Goal: Task Accomplishment & Management: Use online tool/utility

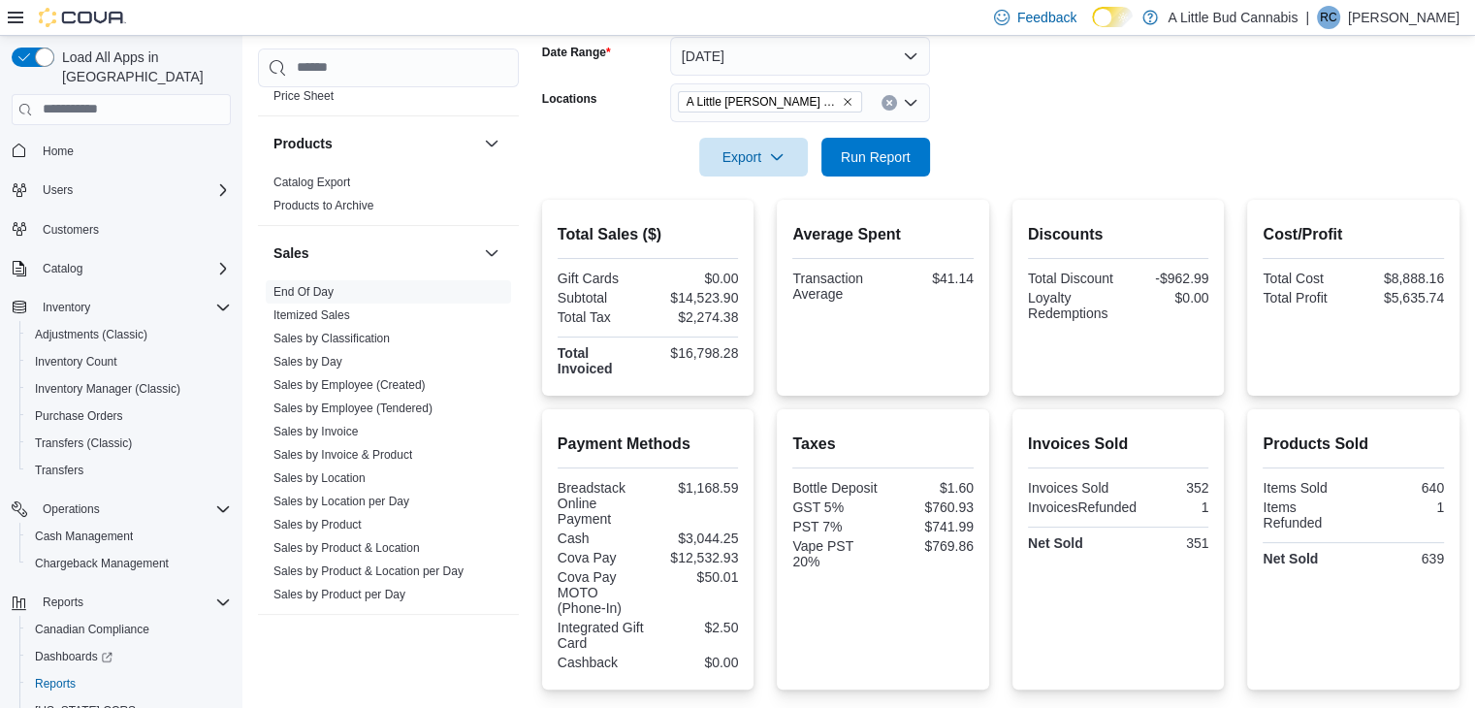
scroll to position [201, 0]
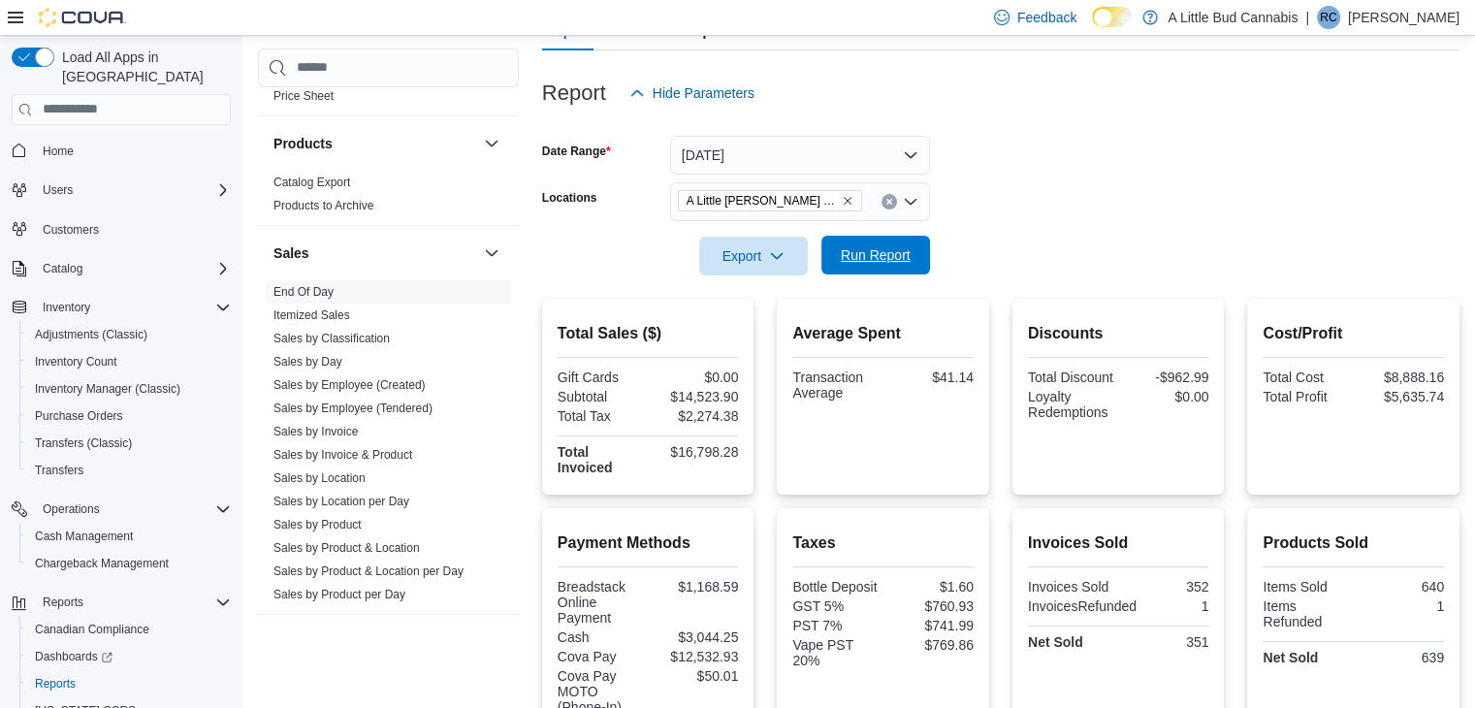
click at [853, 244] on span "Run Report" at bounding box center [875, 255] width 85 height 39
click at [921, 242] on button "Run Report" at bounding box center [876, 255] width 109 height 39
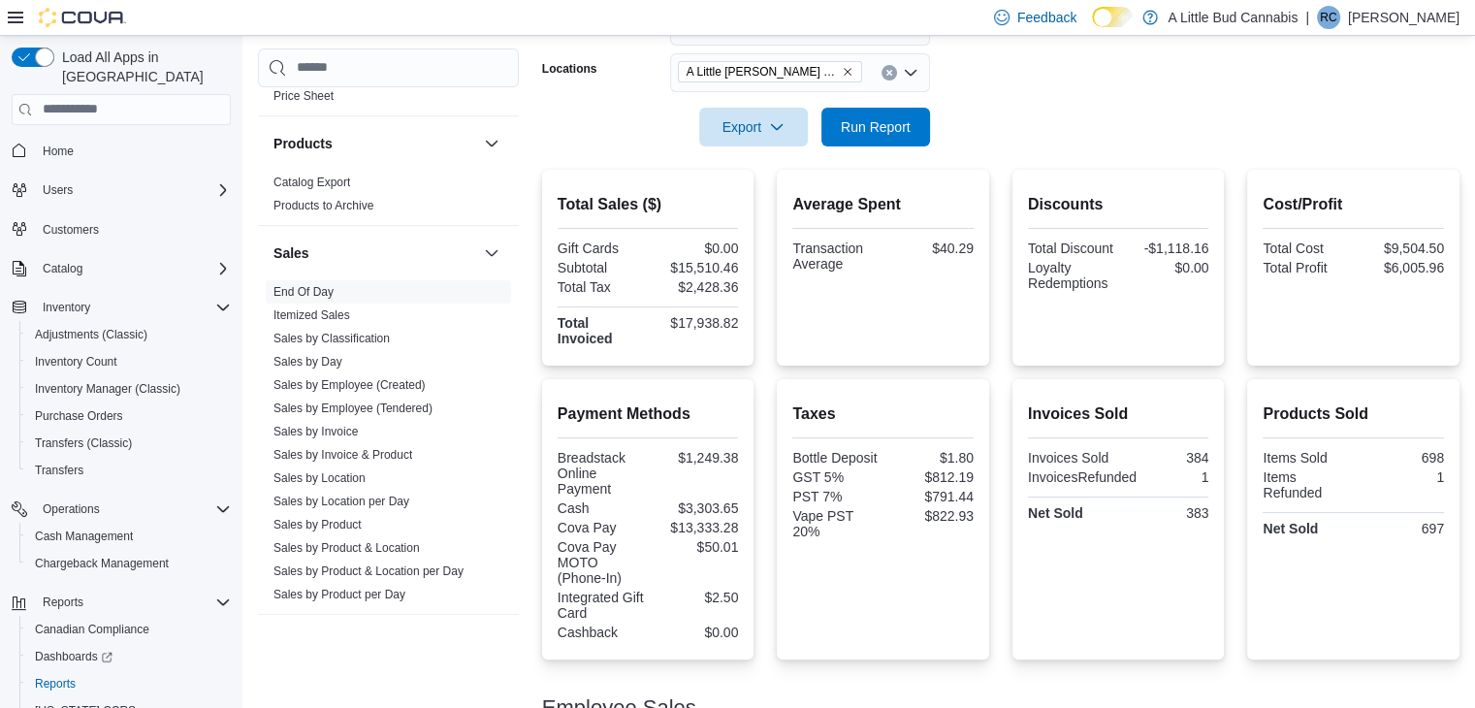
scroll to position [180, 0]
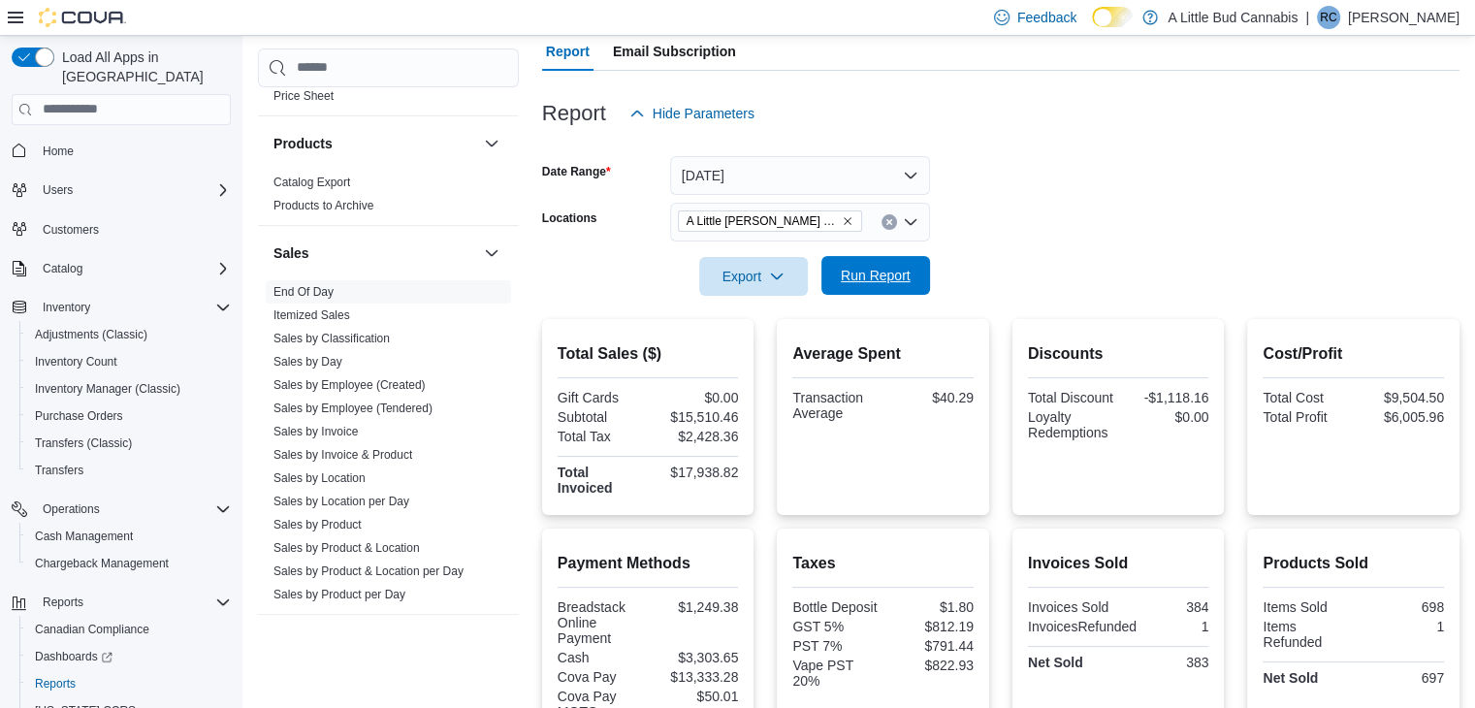
click at [855, 284] on span "Run Report" at bounding box center [875, 275] width 85 height 39
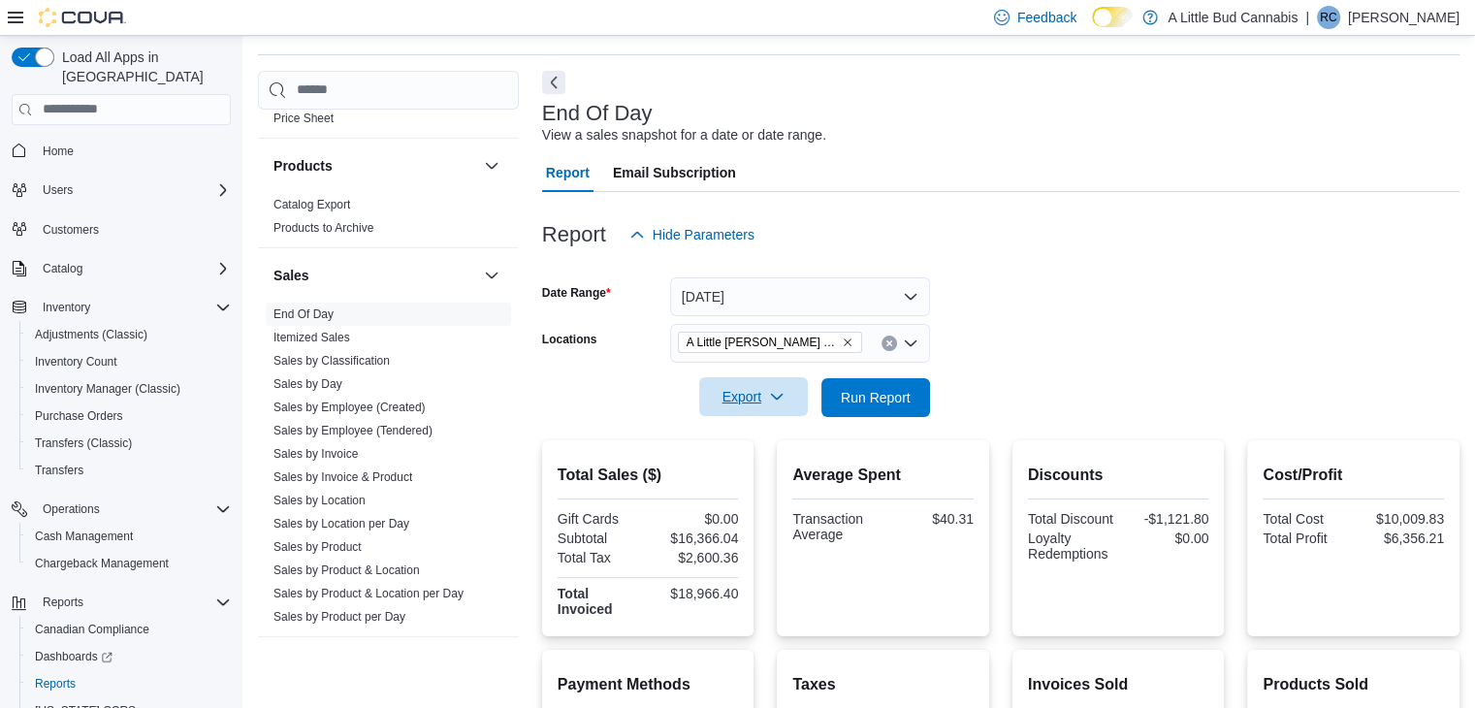
scroll to position [0, 0]
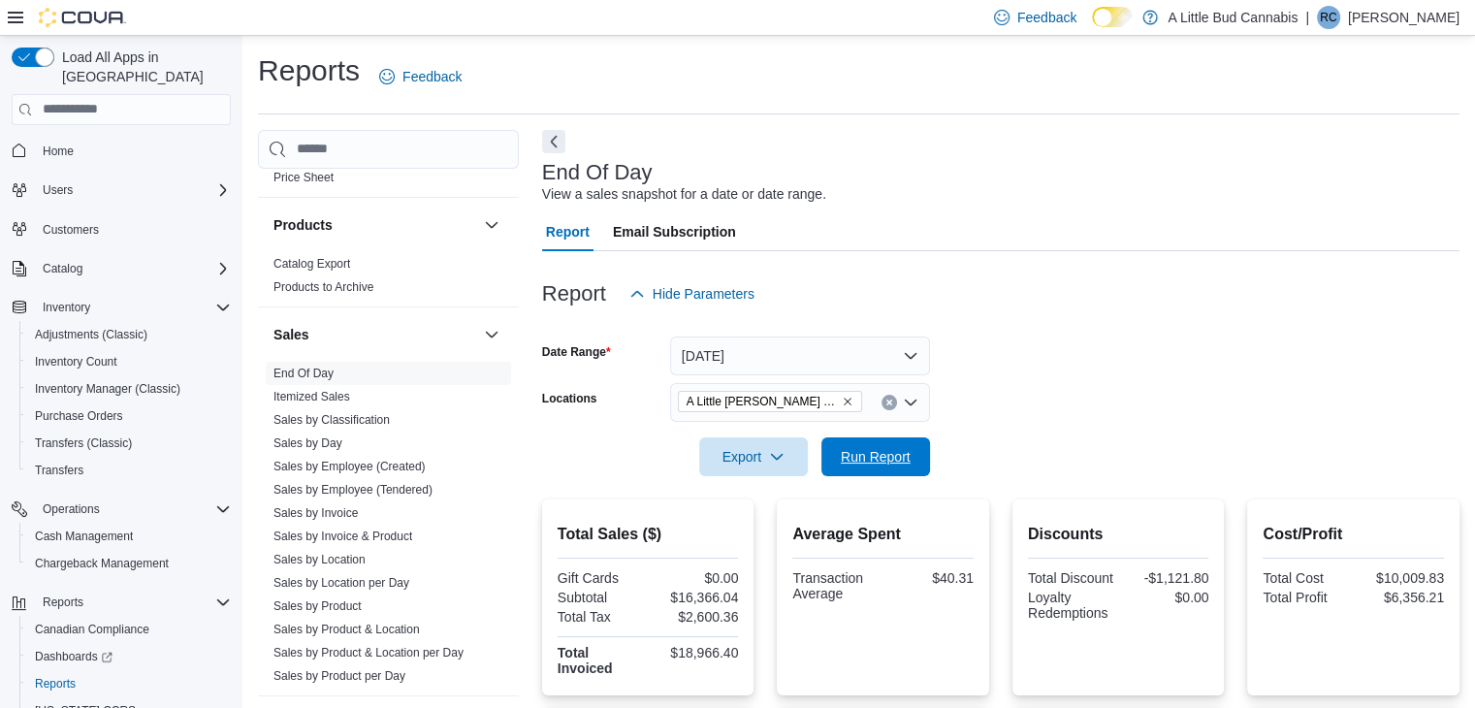
click at [875, 449] on span "Run Report" at bounding box center [876, 456] width 70 height 19
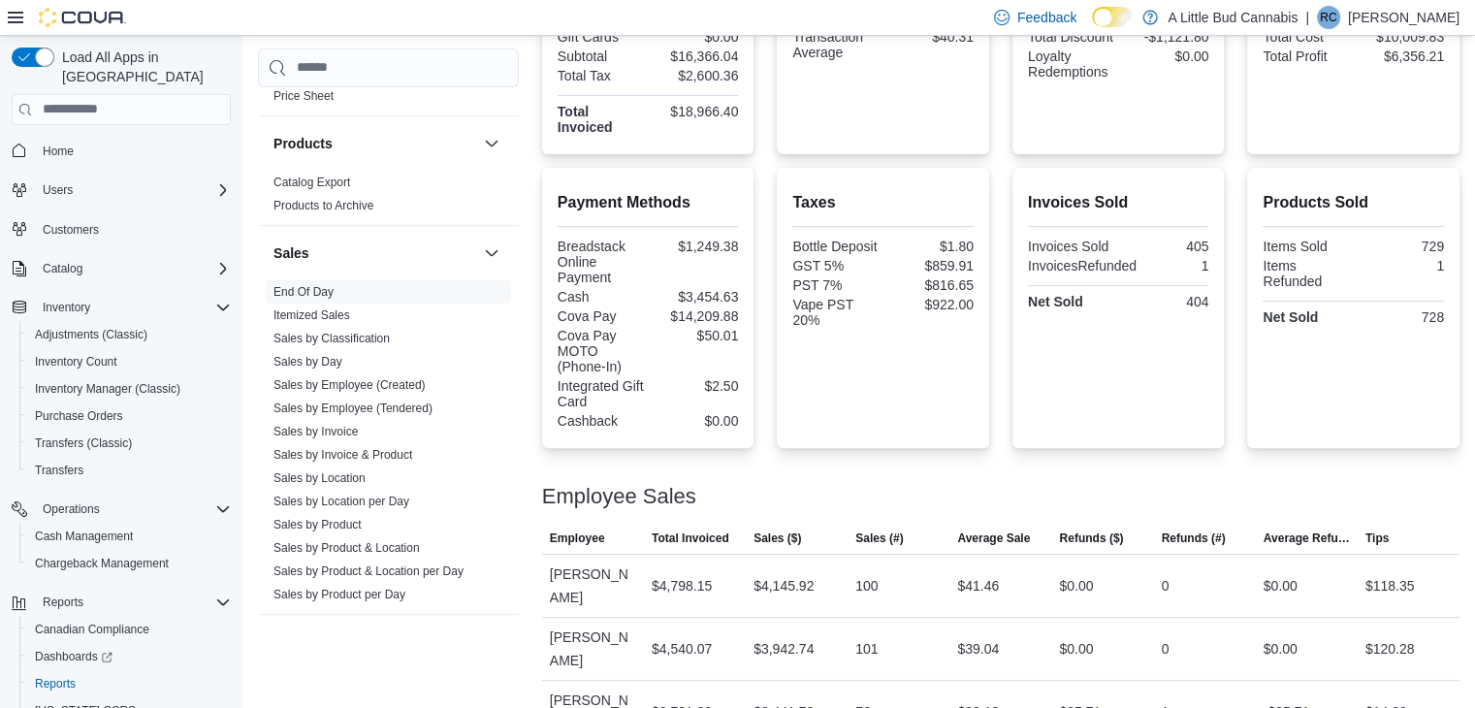
scroll to position [194, 0]
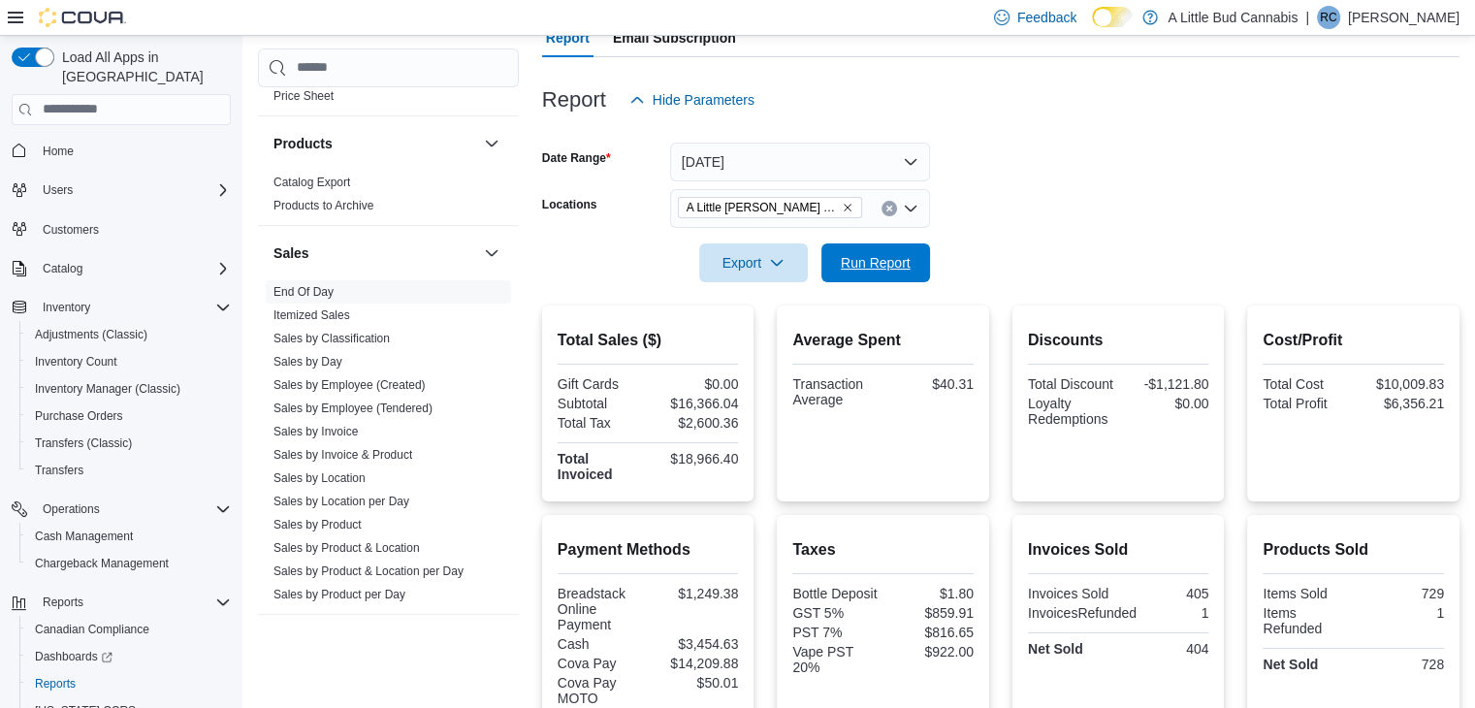
click at [889, 262] on span "Run Report" at bounding box center [876, 262] width 70 height 19
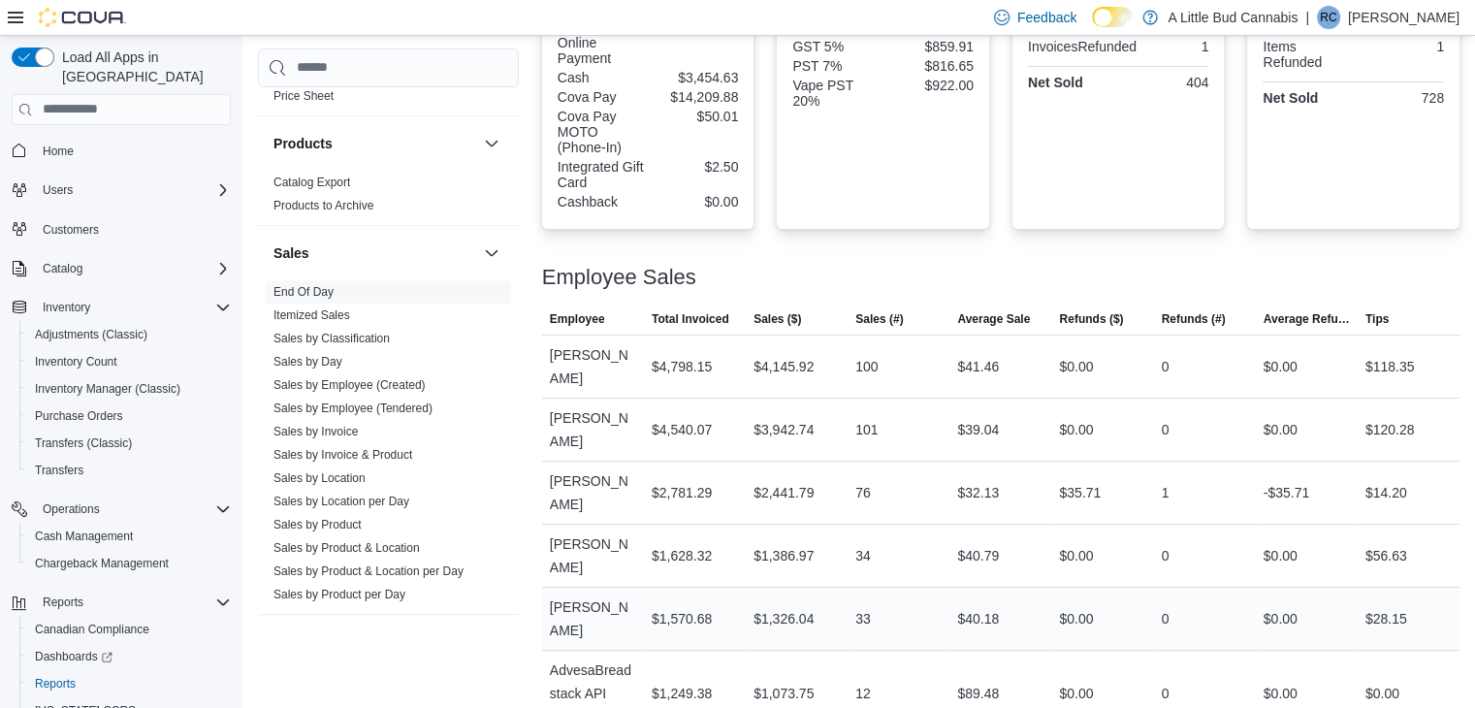
scroll to position [859, 0]
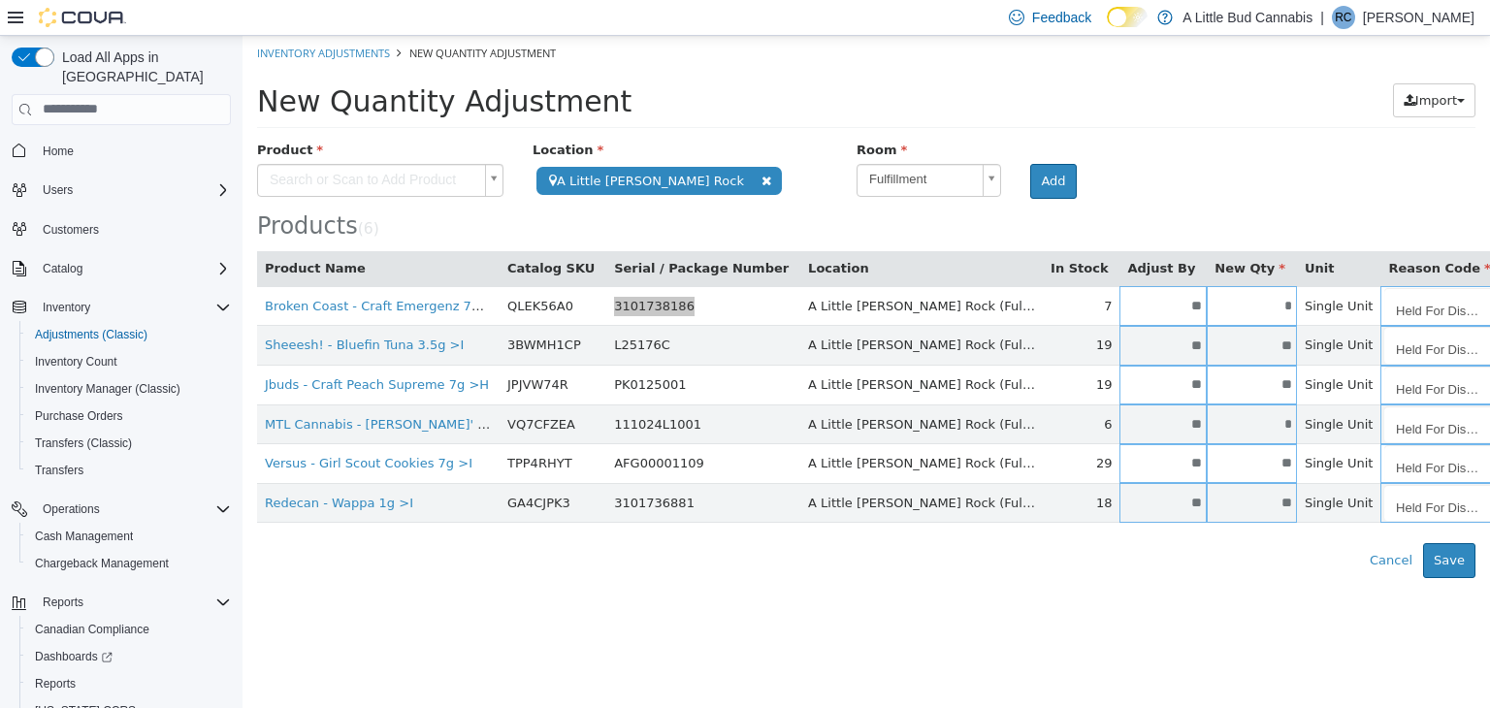
scroll to position [55, 0]
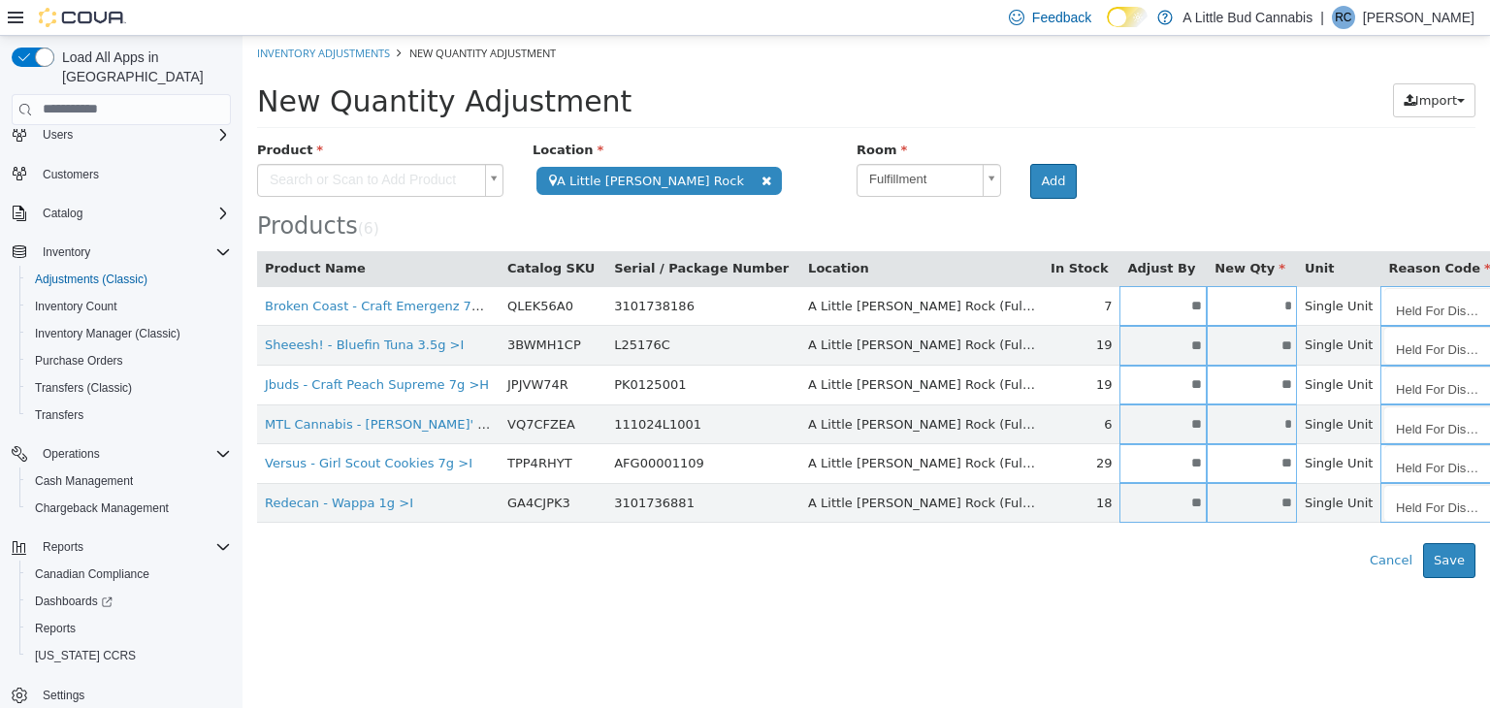
click at [776, 222] on div "Products ( 6 )" at bounding box center [866, 224] width 1218 height 25
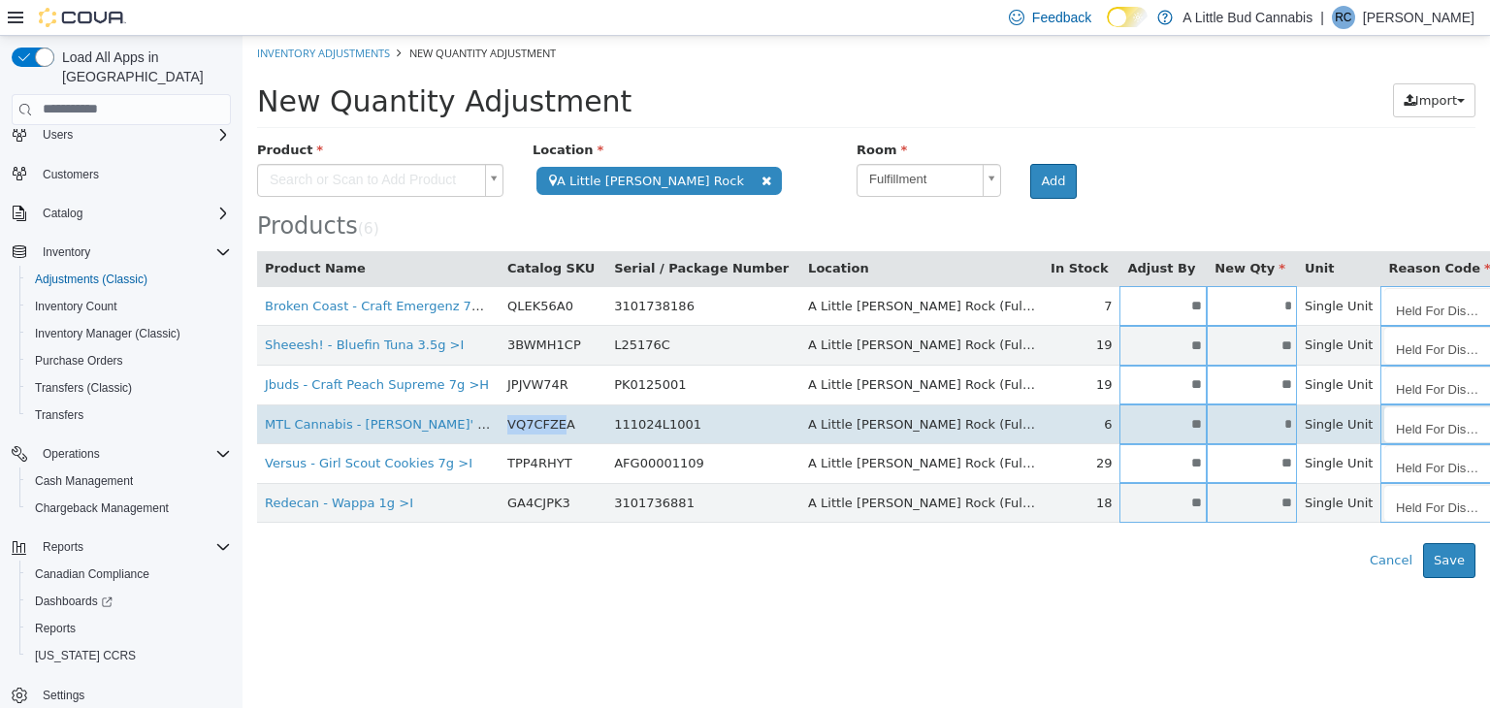
drag, startPoint x: 506, startPoint y: 420, endPoint x: 556, endPoint y: 424, distance: 49.6
click at [556, 424] on td "VQ7CFZEA" at bounding box center [553, 423] width 107 height 40
click at [563, 430] on td "VQ7CFZEA" at bounding box center [553, 423] width 107 height 40
drag, startPoint x: 563, startPoint y: 421, endPoint x: 506, endPoint y: 421, distance: 56.3
click at [506, 421] on td "VQ7CFZEA" at bounding box center [553, 423] width 107 height 40
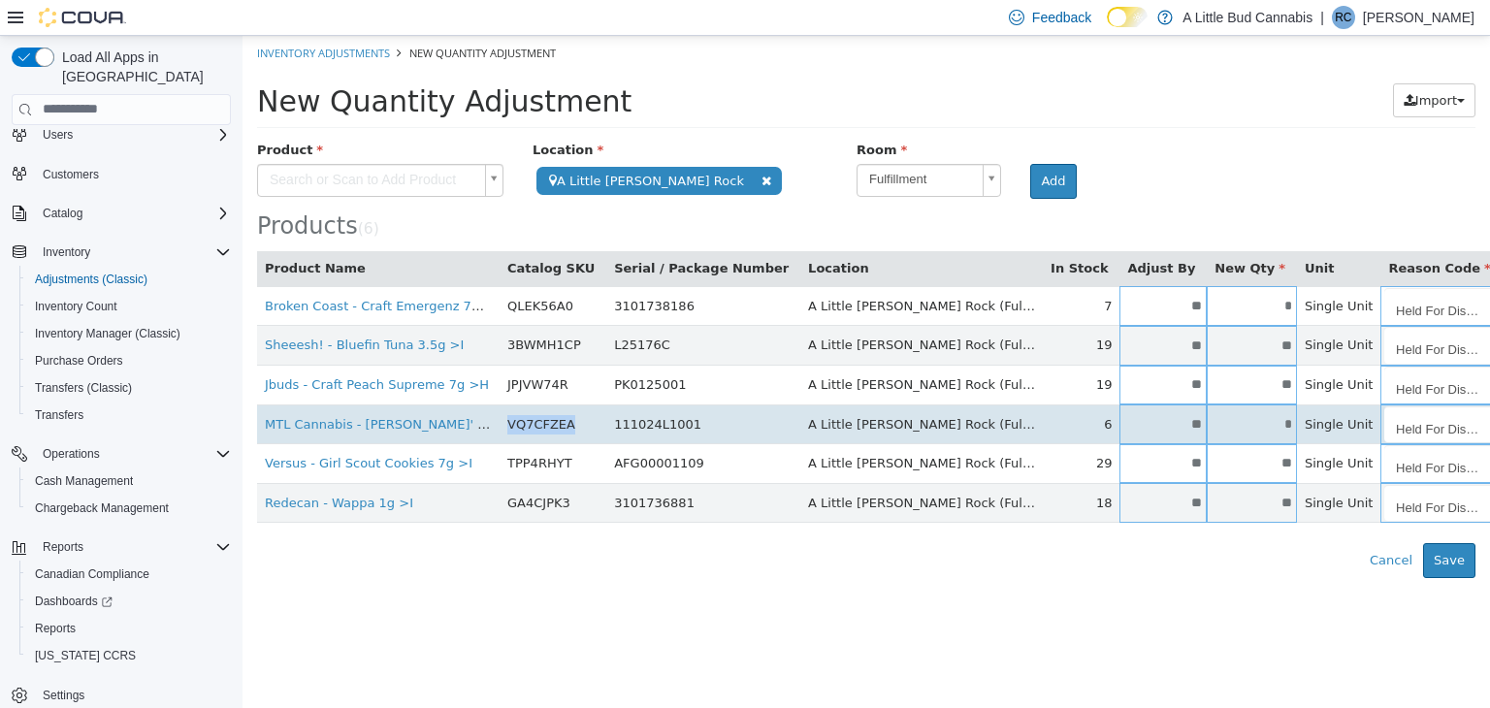
copy td "VQ7CFZEA"
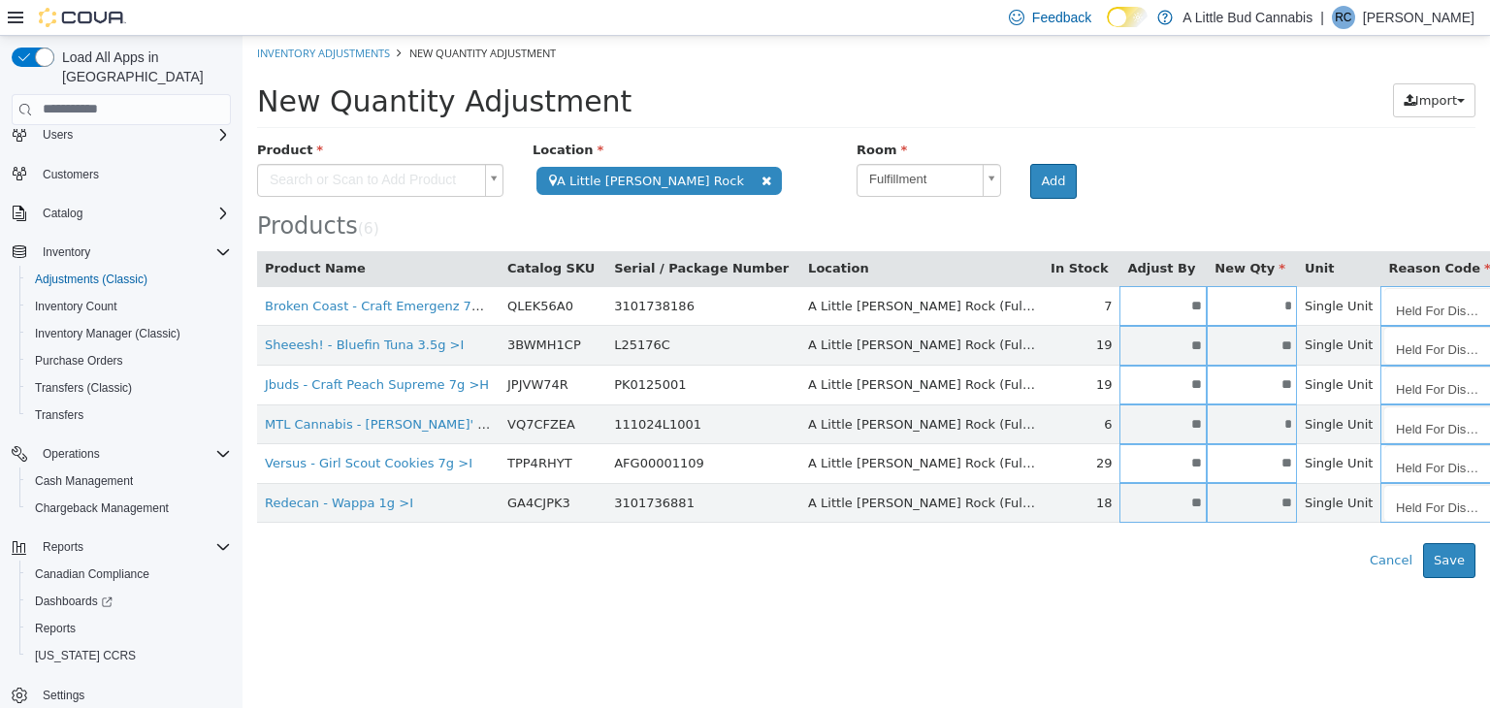
click at [616, 577] on html "**********" at bounding box center [865, 306] width 1247 height 542
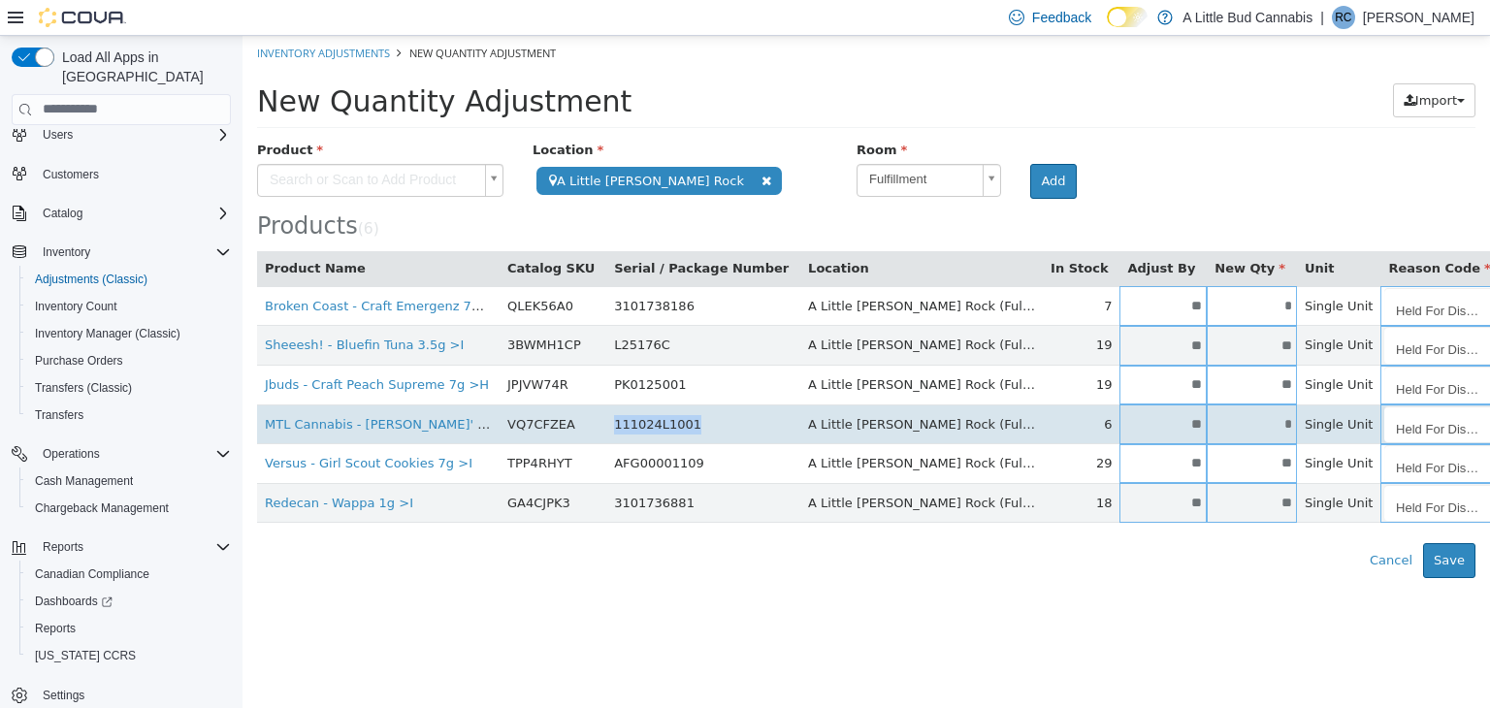
drag, startPoint x: 596, startPoint y: 425, endPoint x: 666, endPoint y: 422, distance: 70.9
click at [666, 422] on td "111024L1001" at bounding box center [703, 423] width 194 height 40
copy td "111024L1001"
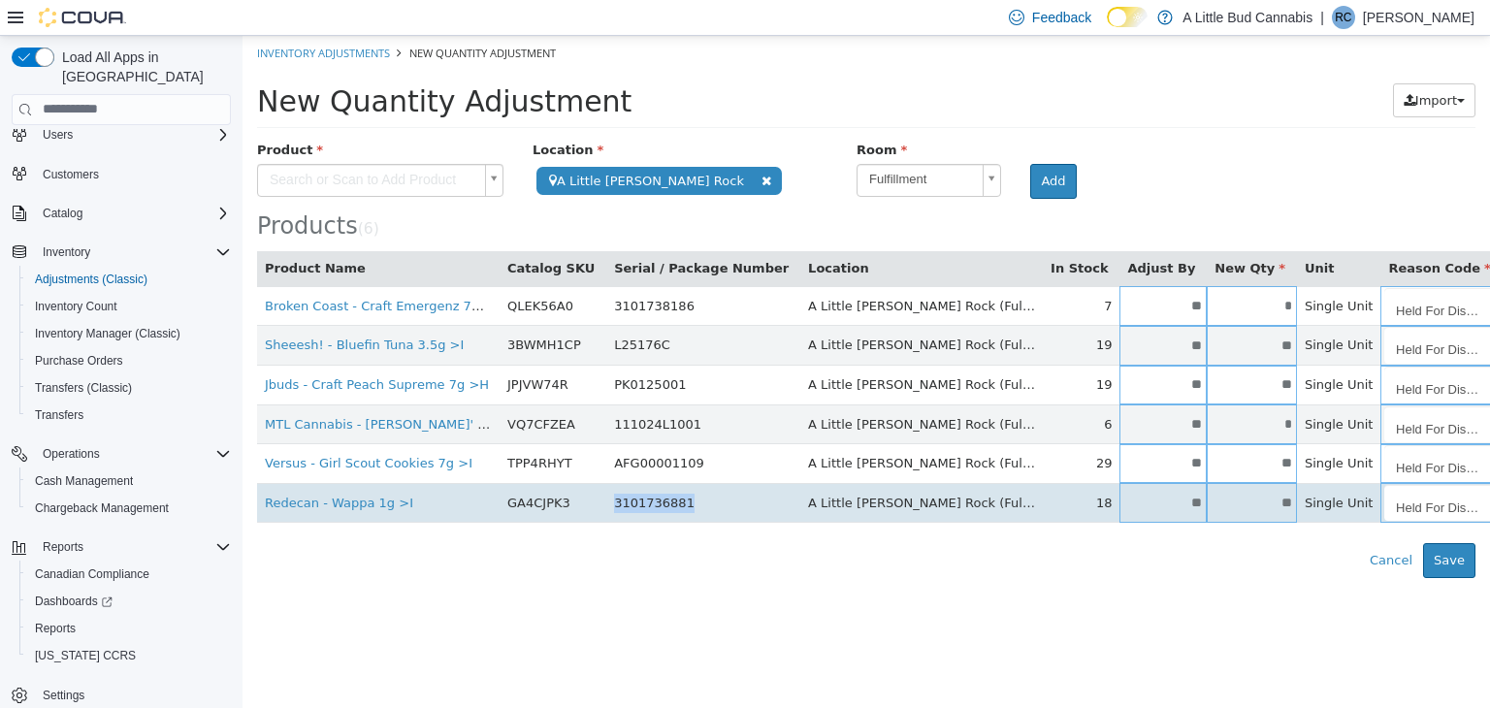
drag, startPoint x: 597, startPoint y: 504, endPoint x: 661, endPoint y: 501, distance: 65.1
click at [661, 501] on td "3101736881" at bounding box center [703, 502] width 194 height 40
copy td "3101736881"
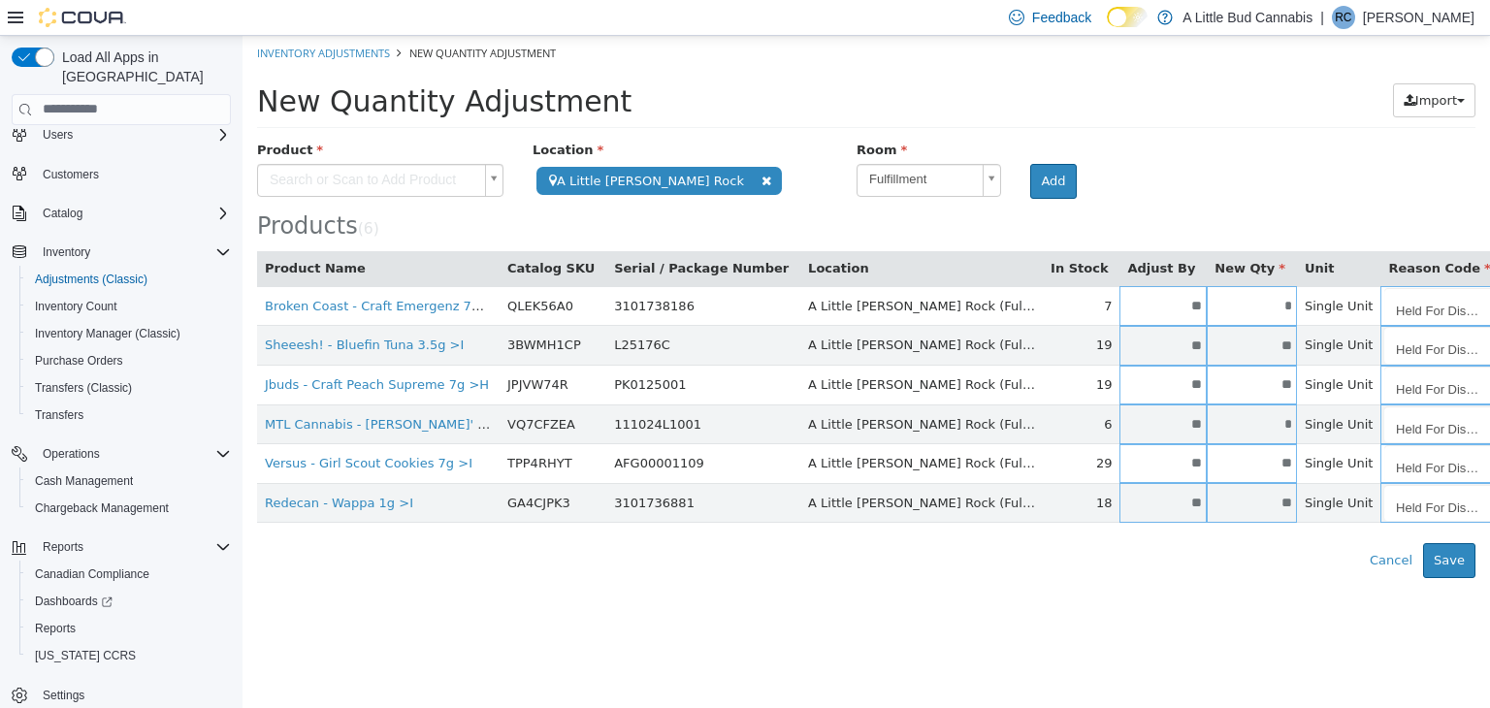
click at [671, 535] on div "**********" at bounding box center [866, 358] width 1218 height 437
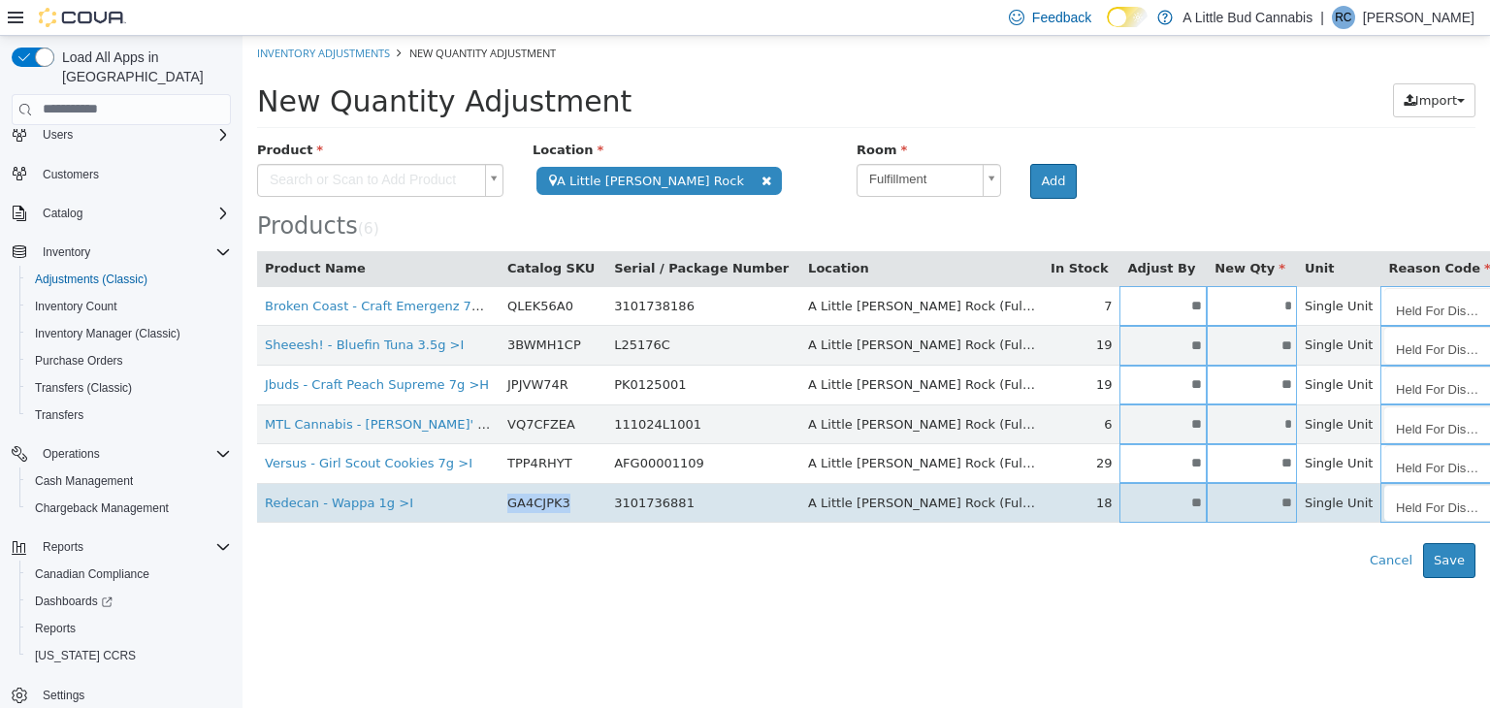
drag, startPoint x: 504, startPoint y: 501, endPoint x: 562, endPoint y: 502, distance: 57.2
click at [562, 502] on td "GA4CJPK3" at bounding box center [553, 502] width 107 height 40
copy td "GA4CJPK3"
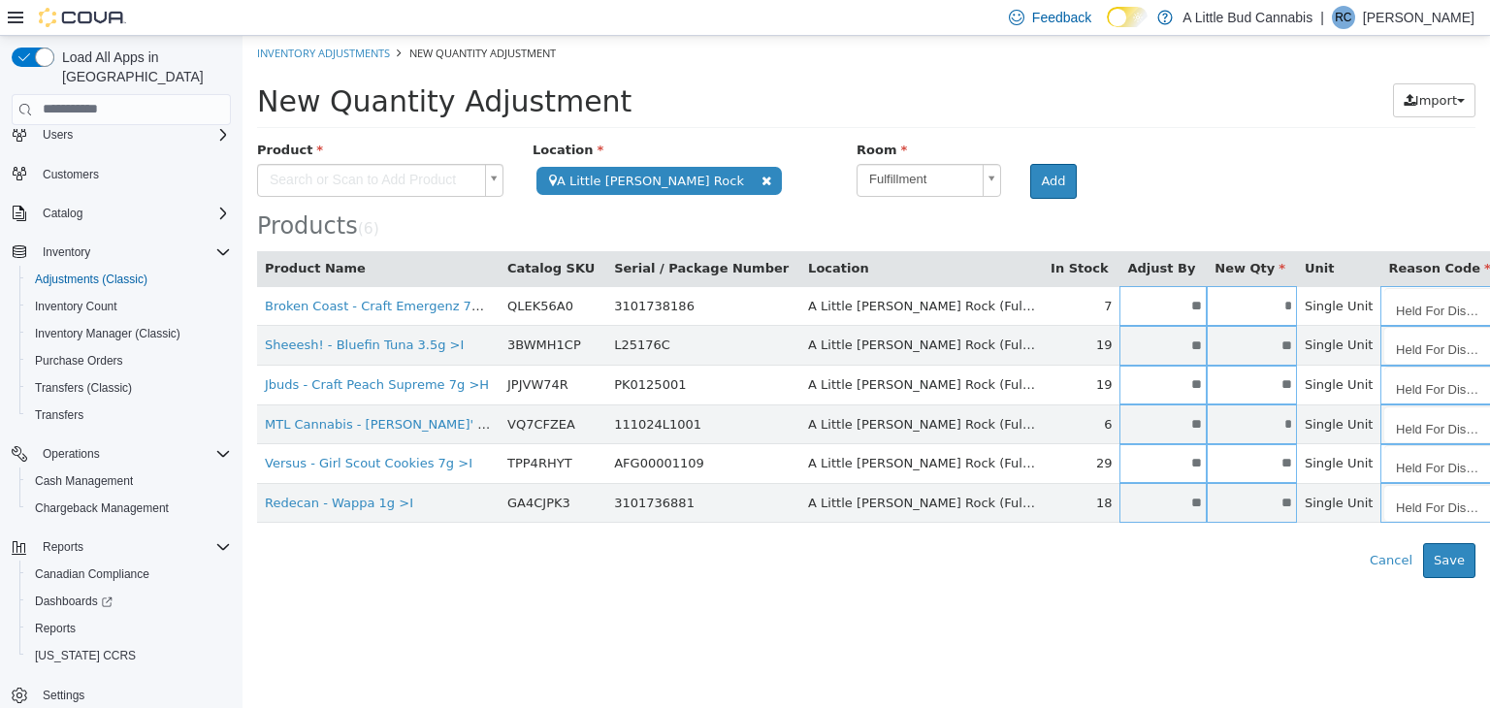
click at [618, 558] on div "Error saving adjustment please resolve the errors above. Cancel Save" at bounding box center [865, 559] width 1247 height 35
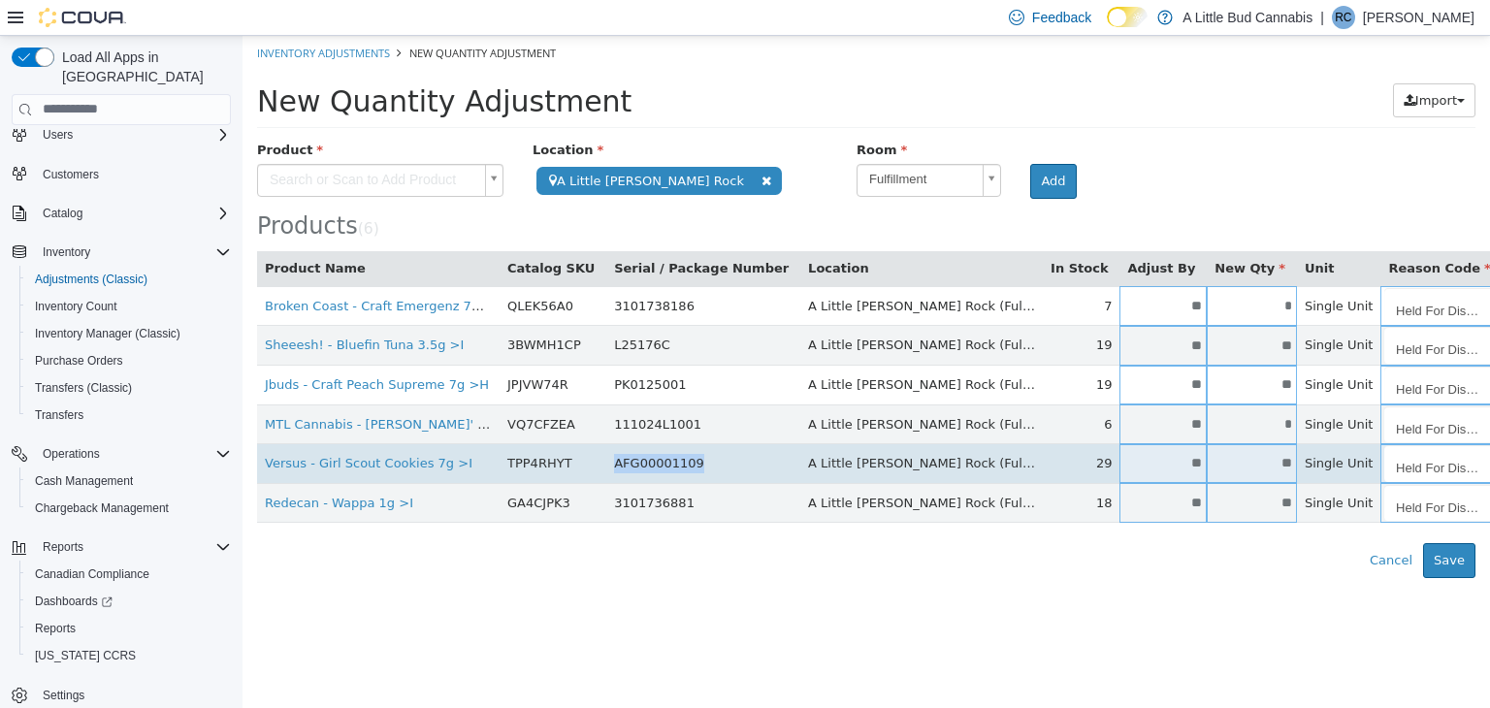
drag, startPoint x: 593, startPoint y: 462, endPoint x: 670, endPoint y: 456, distance: 77.8
click at [670, 456] on td "AFG00001109" at bounding box center [703, 463] width 194 height 40
copy td "AFG00001109"
click at [551, 545] on div "Error saving adjustment please resolve the errors above. Cancel Save" at bounding box center [865, 559] width 1247 height 35
drag, startPoint x: 505, startPoint y: 464, endPoint x: 563, endPoint y: 456, distance: 57.8
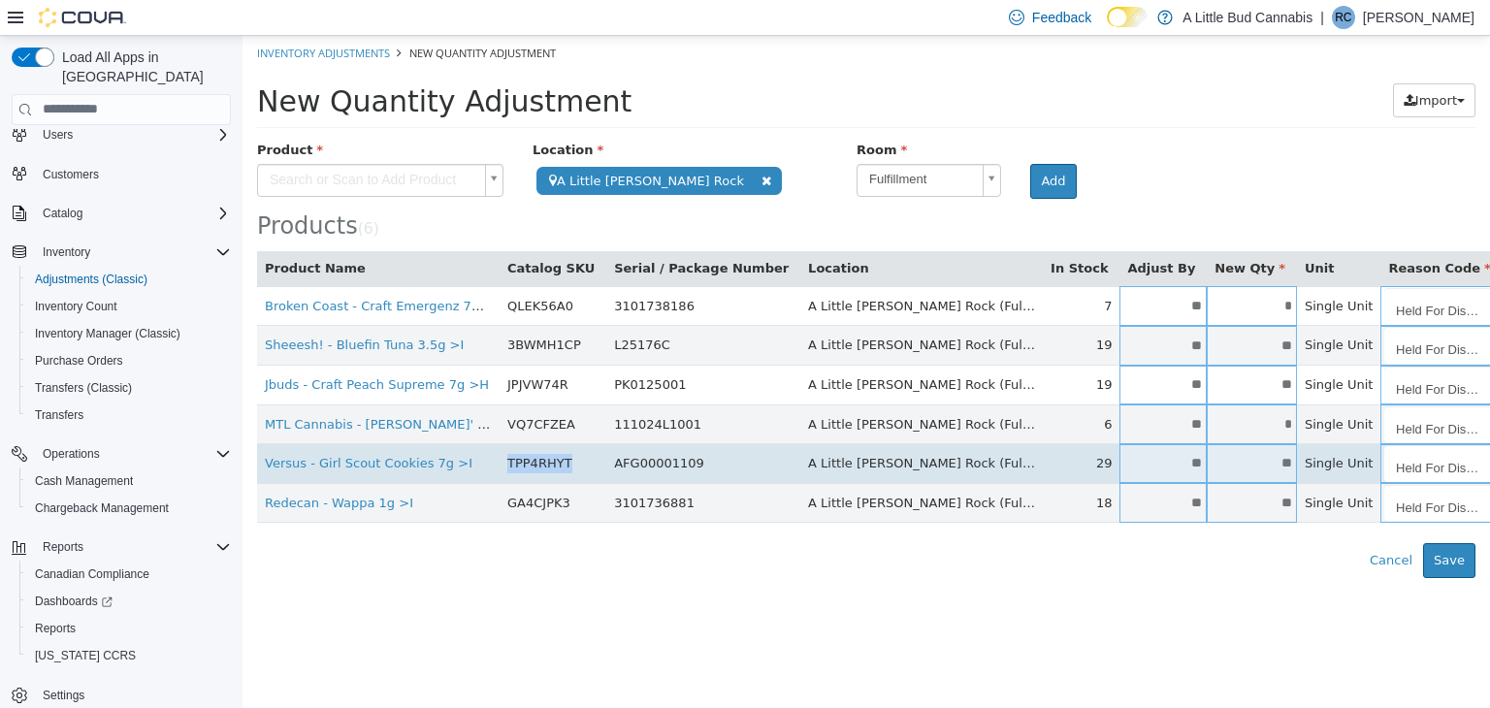
click at [563, 456] on td "TPP4RHYT" at bounding box center [553, 463] width 107 height 40
copy td "TPP4RHYT"
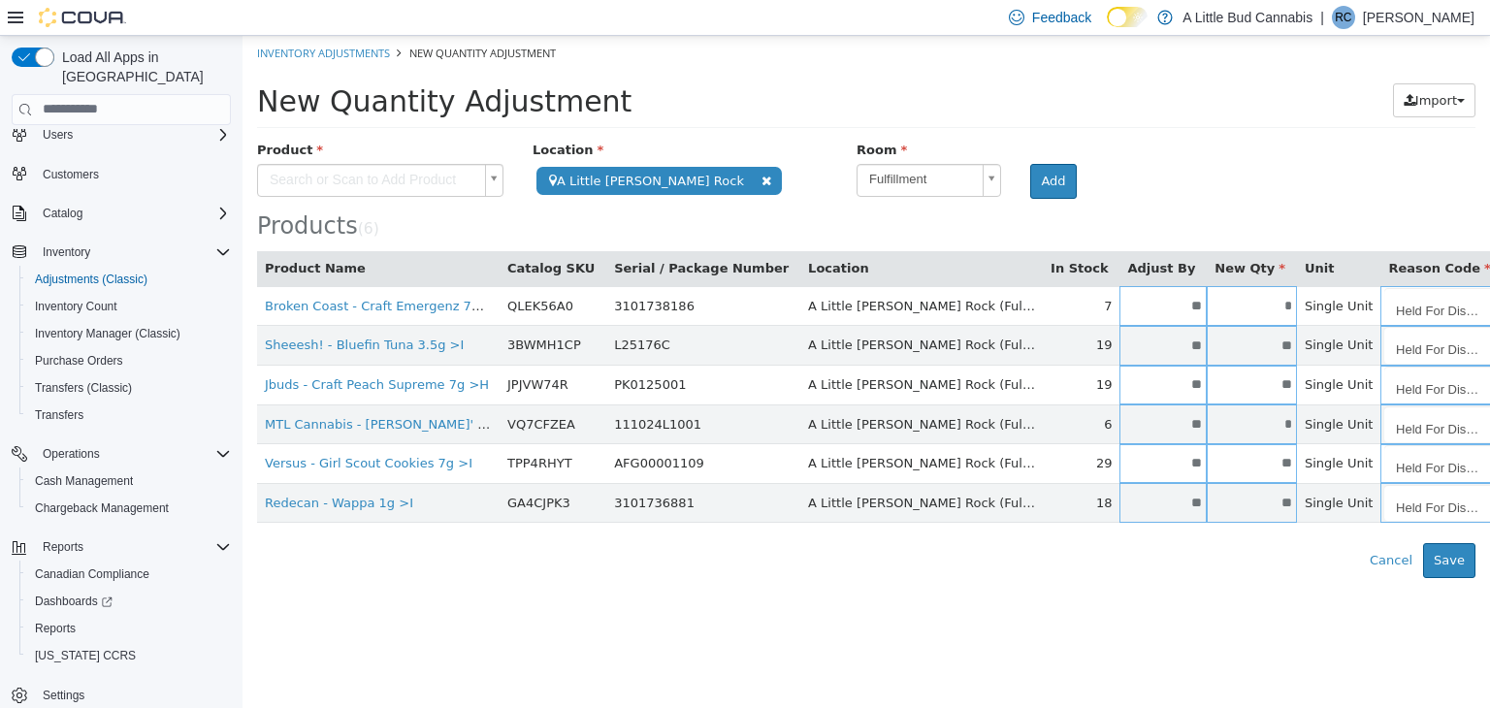
click at [552, 560] on div "Error saving adjustment please resolve the errors above. Cancel Save" at bounding box center [865, 559] width 1247 height 35
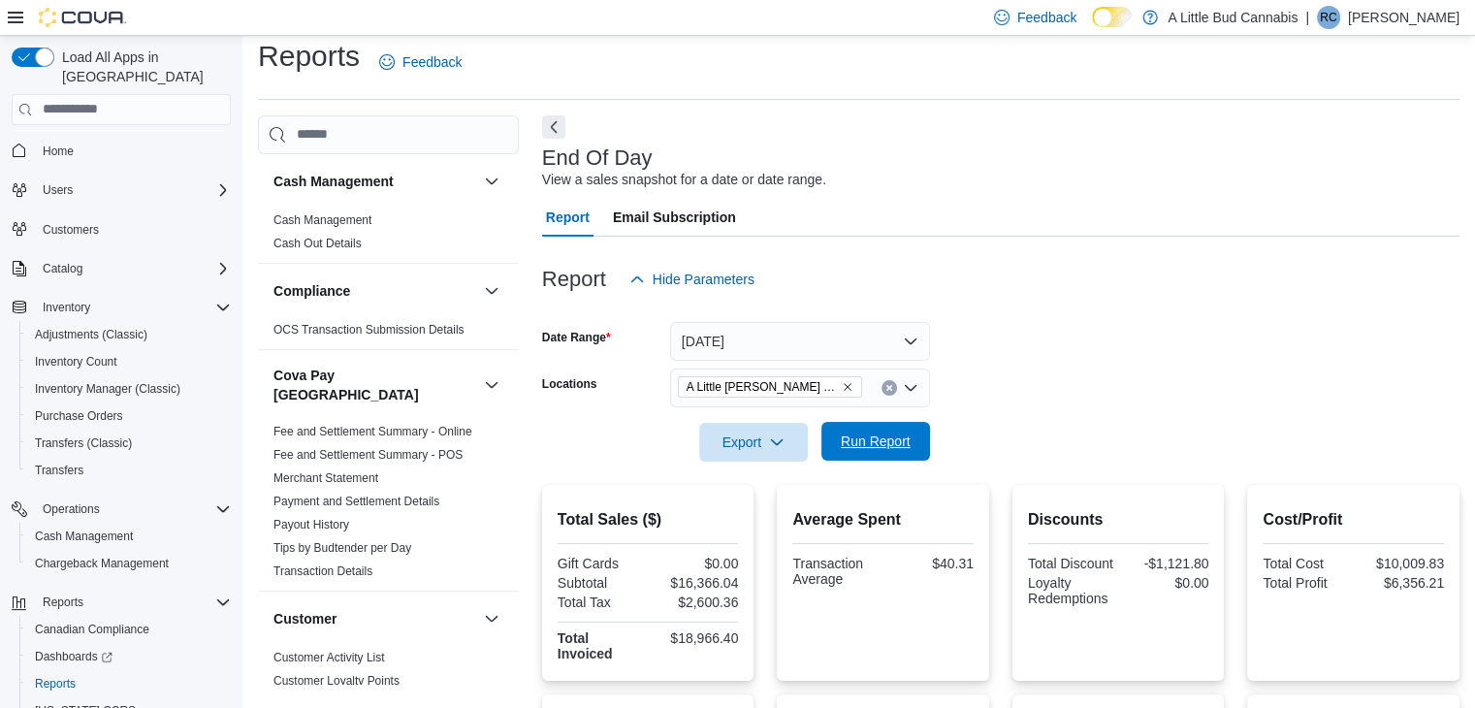
scroll to position [1455, 0]
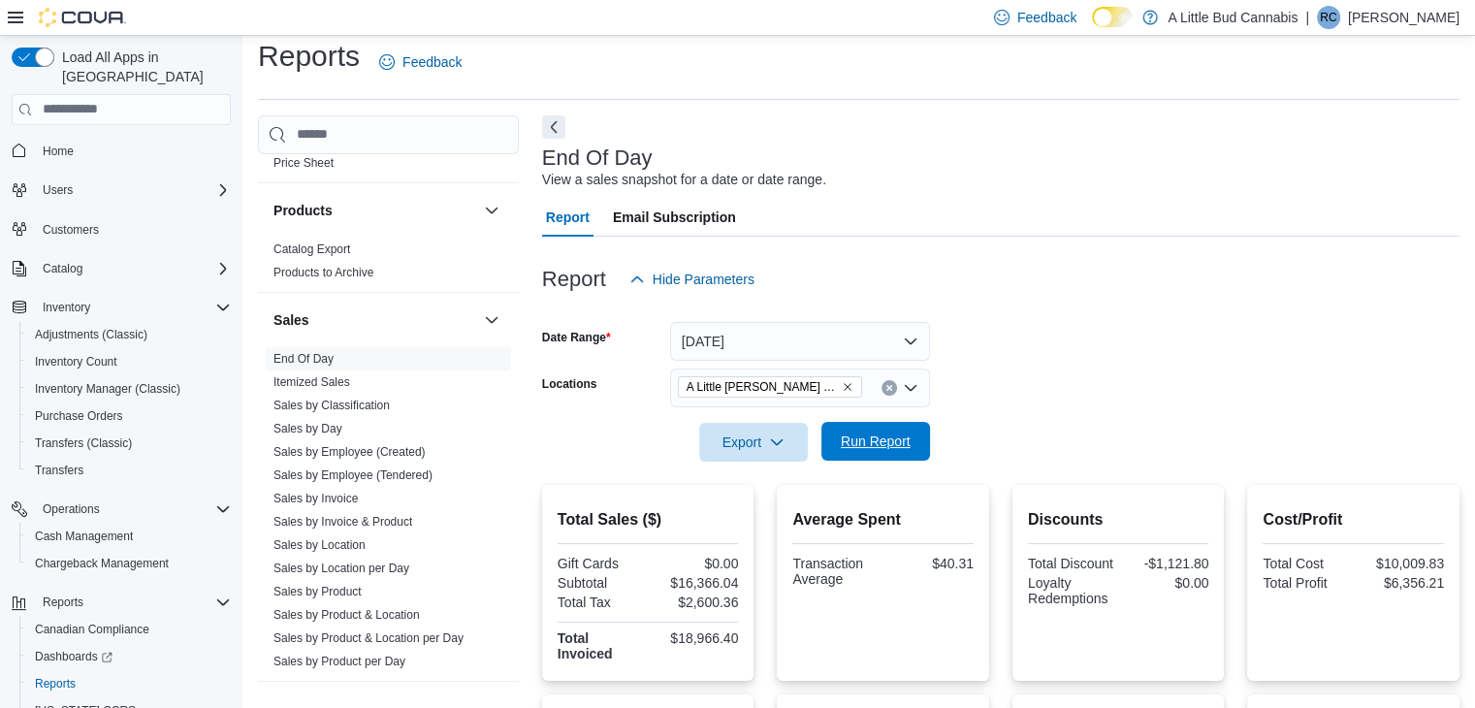
click at [870, 435] on span "Run Report" at bounding box center [876, 441] width 70 height 19
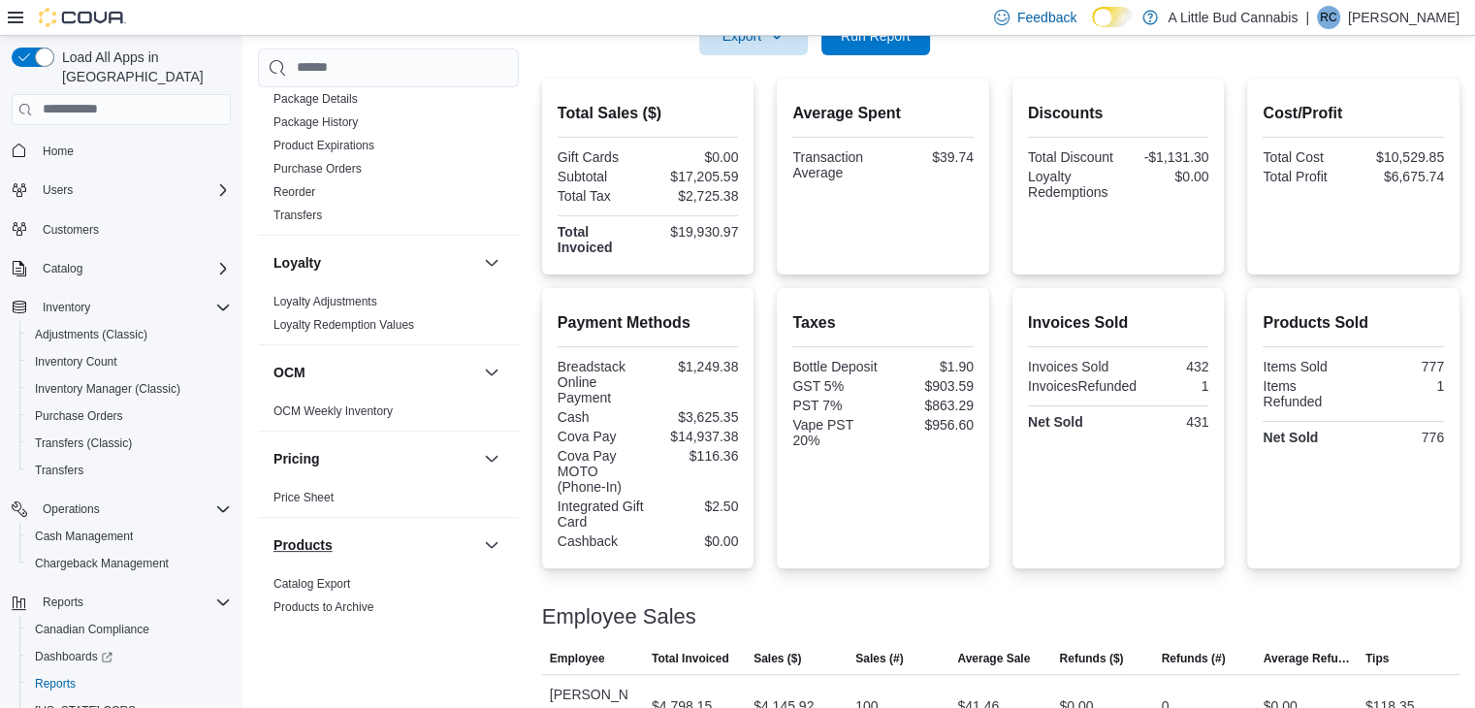
scroll to position [1048, 0]
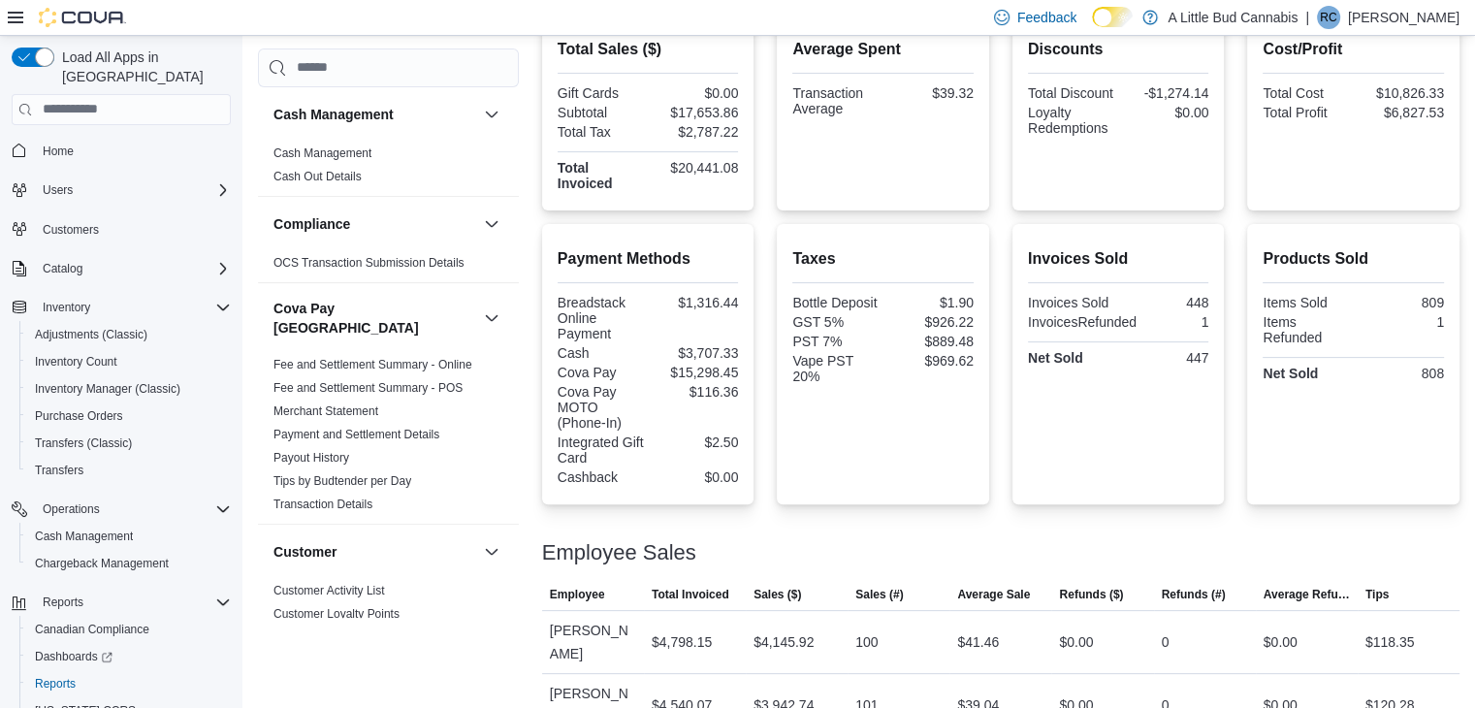
scroll to position [225, 0]
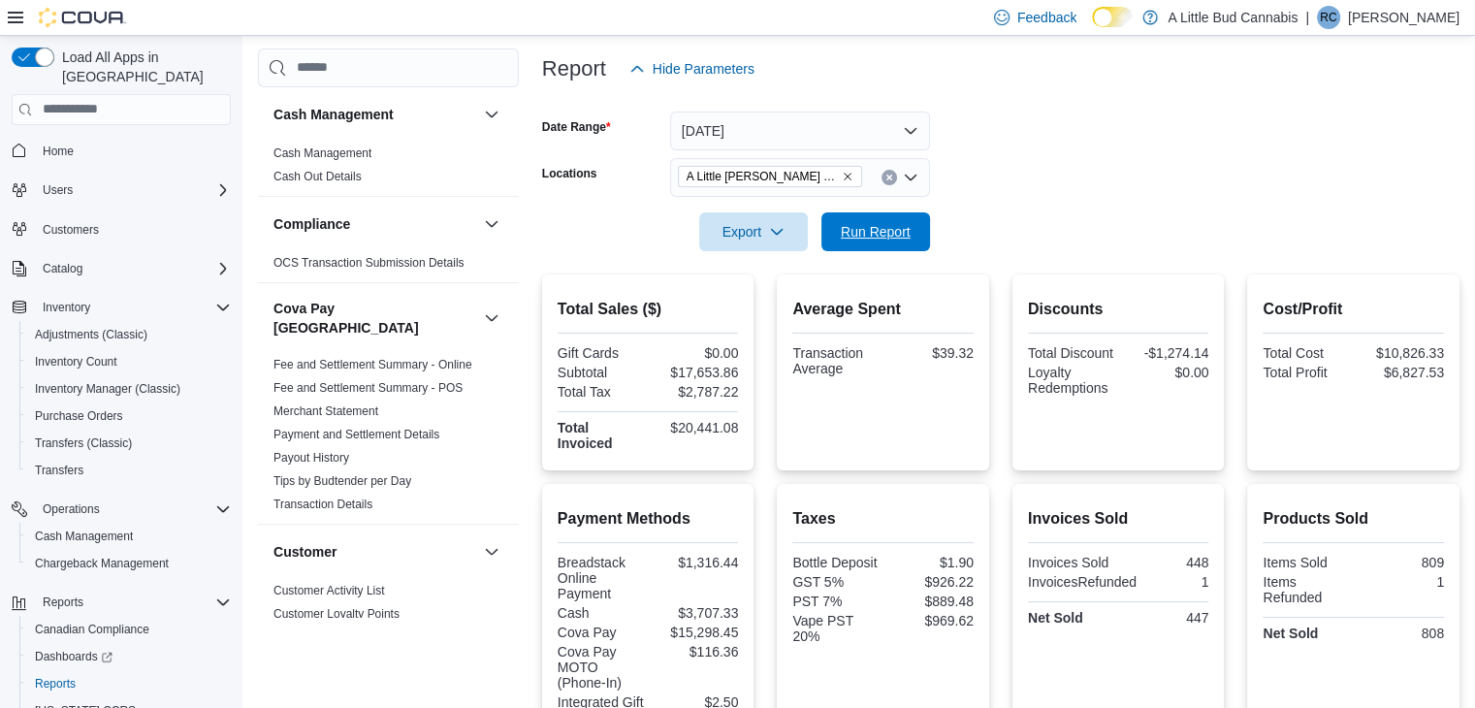
drag, startPoint x: 882, startPoint y: 224, endPoint x: 1191, endPoint y: 119, distance: 326.7
click at [882, 224] on span "Run Report" at bounding box center [876, 231] width 70 height 19
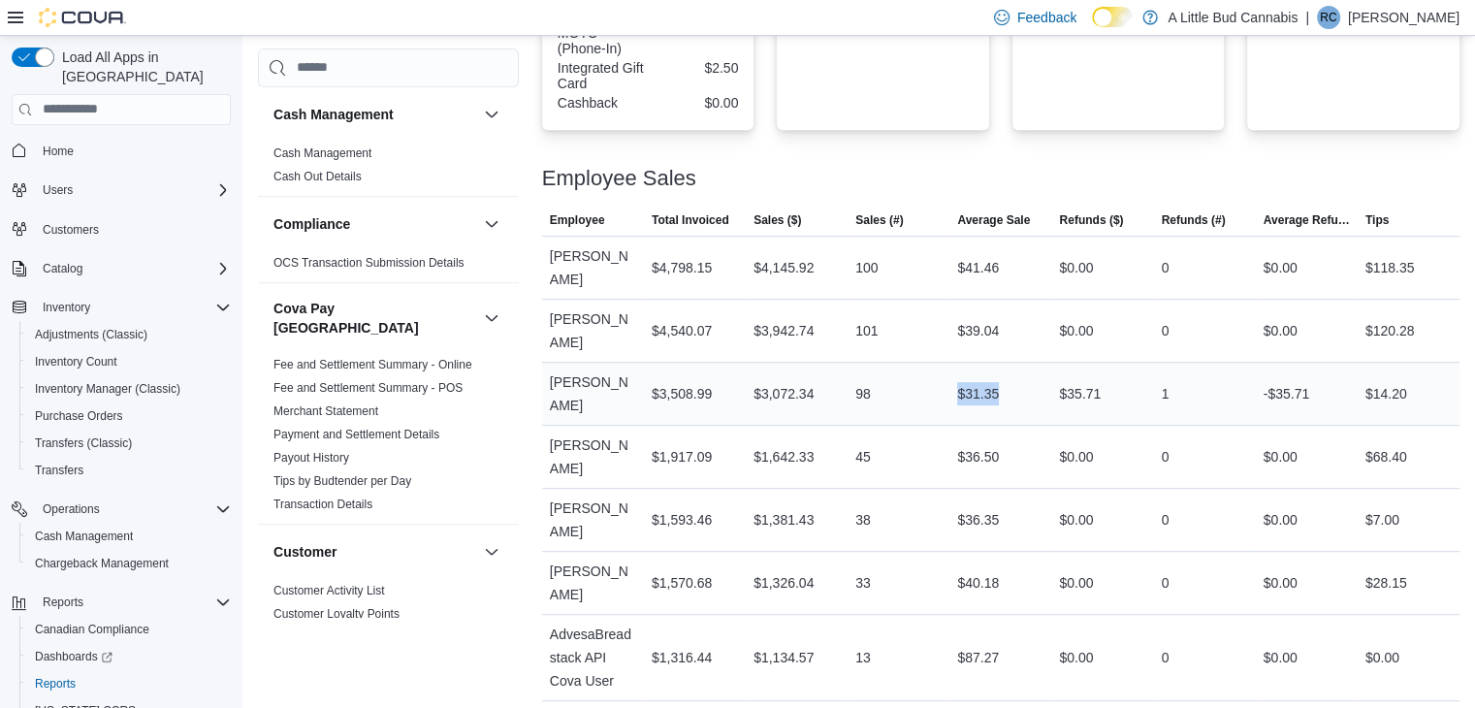
drag, startPoint x: 985, startPoint y: 341, endPoint x: 958, endPoint y: 339, distance: 27.3
click at [958, 374] on div "$31.35" at bounding box center [1001, 393] width 102 height 39
drag, startPoint x: 882, startPoint y: 671, endPoint x: 842, endPoint y: 667, distance: 40.0
drag, startPoint x: 922, startPoint y: 152, endPoint x: 893, endPoint y: 179, distance: 39.8
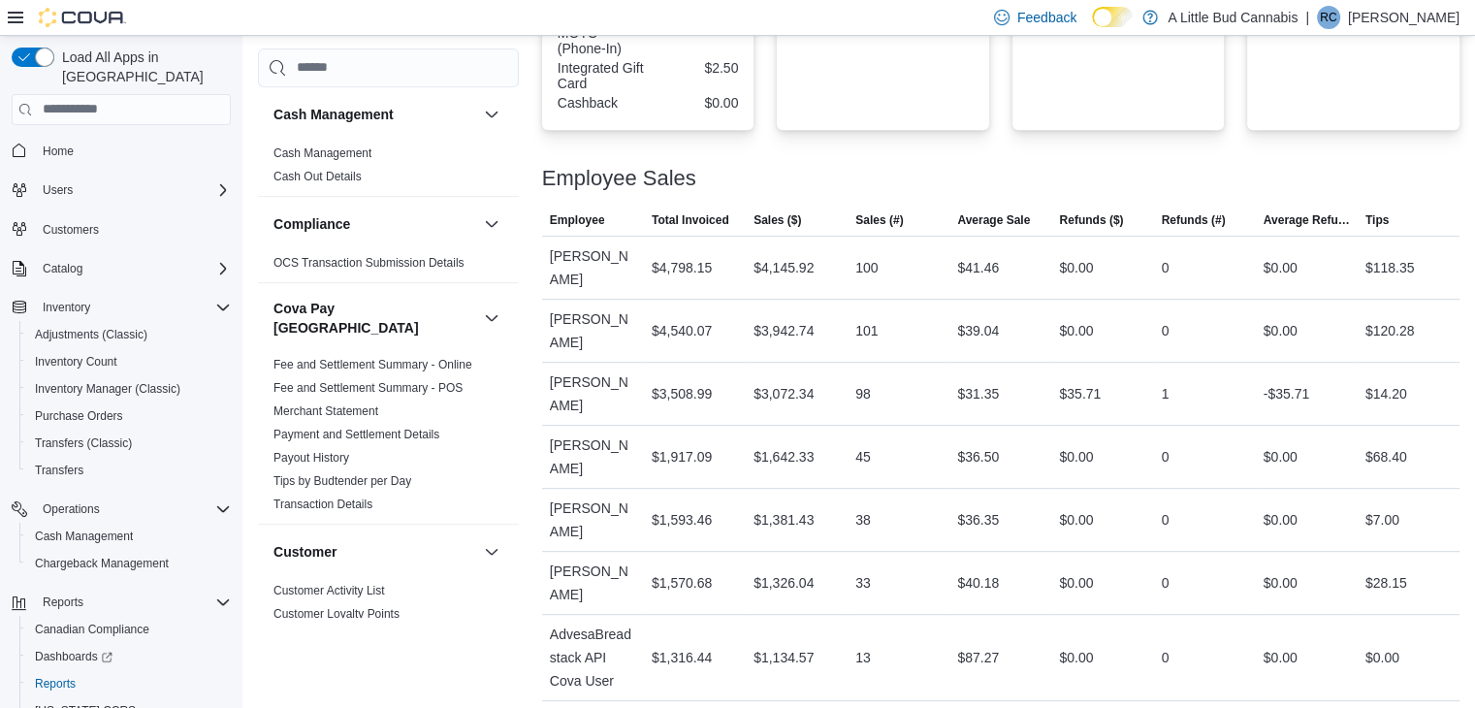
click at [922, 156] on div at bounding box center [1001, 155] width 918 height 23
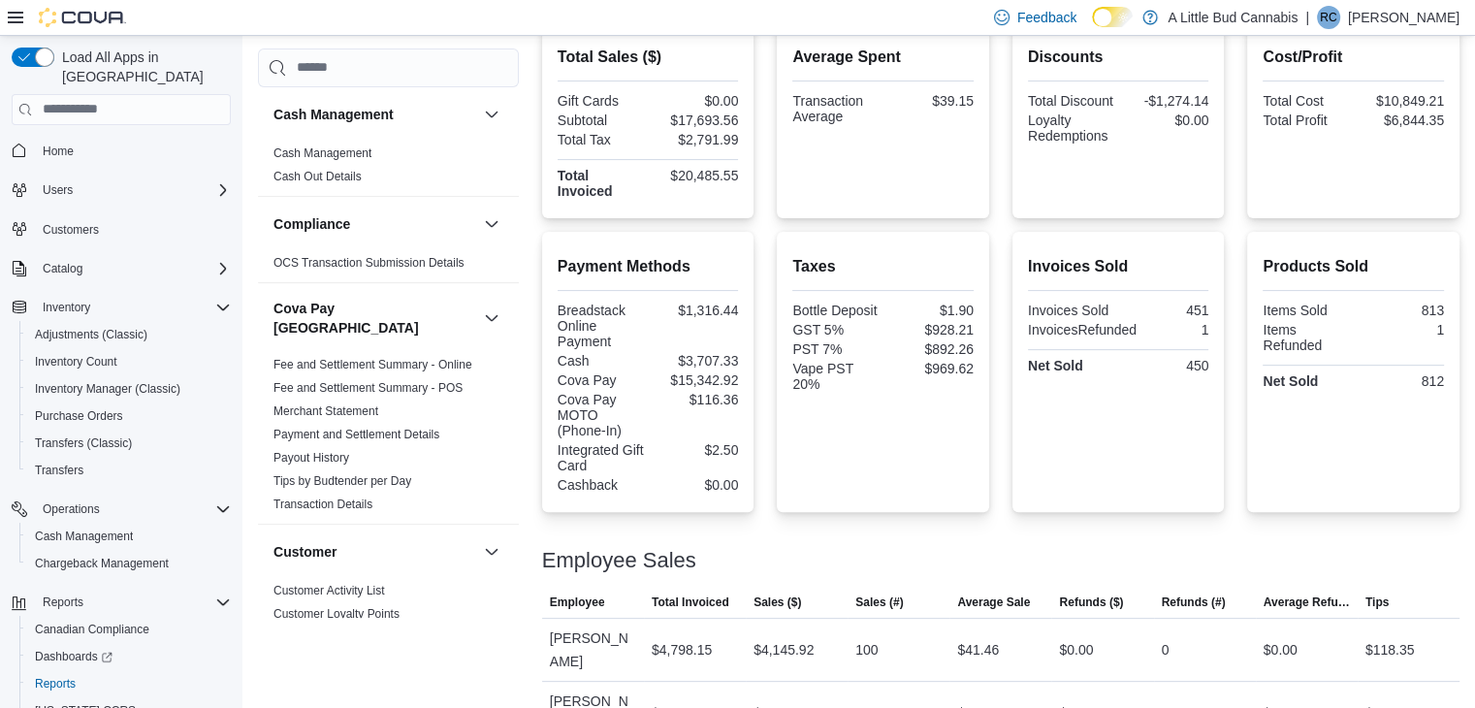
scroll to position [374, 0]
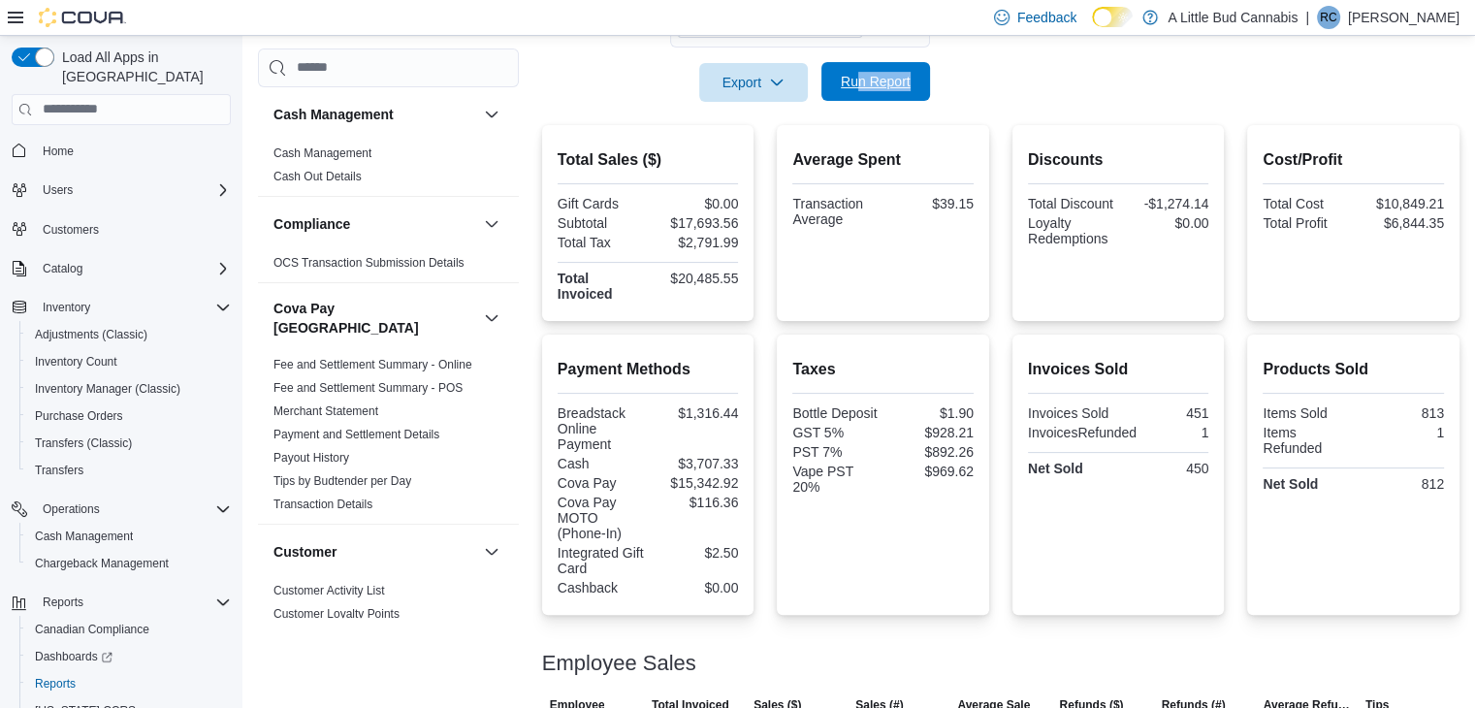
click at [861, 99] on div "Report Hide Parameters Date Range Today Locations A Little Bud White Rock Expor…" at bounding box center [1001, 563] width 918 height 1372
click at [865, 92] on span "Run Report" at bounding box center [875, 81] width 85 height 39
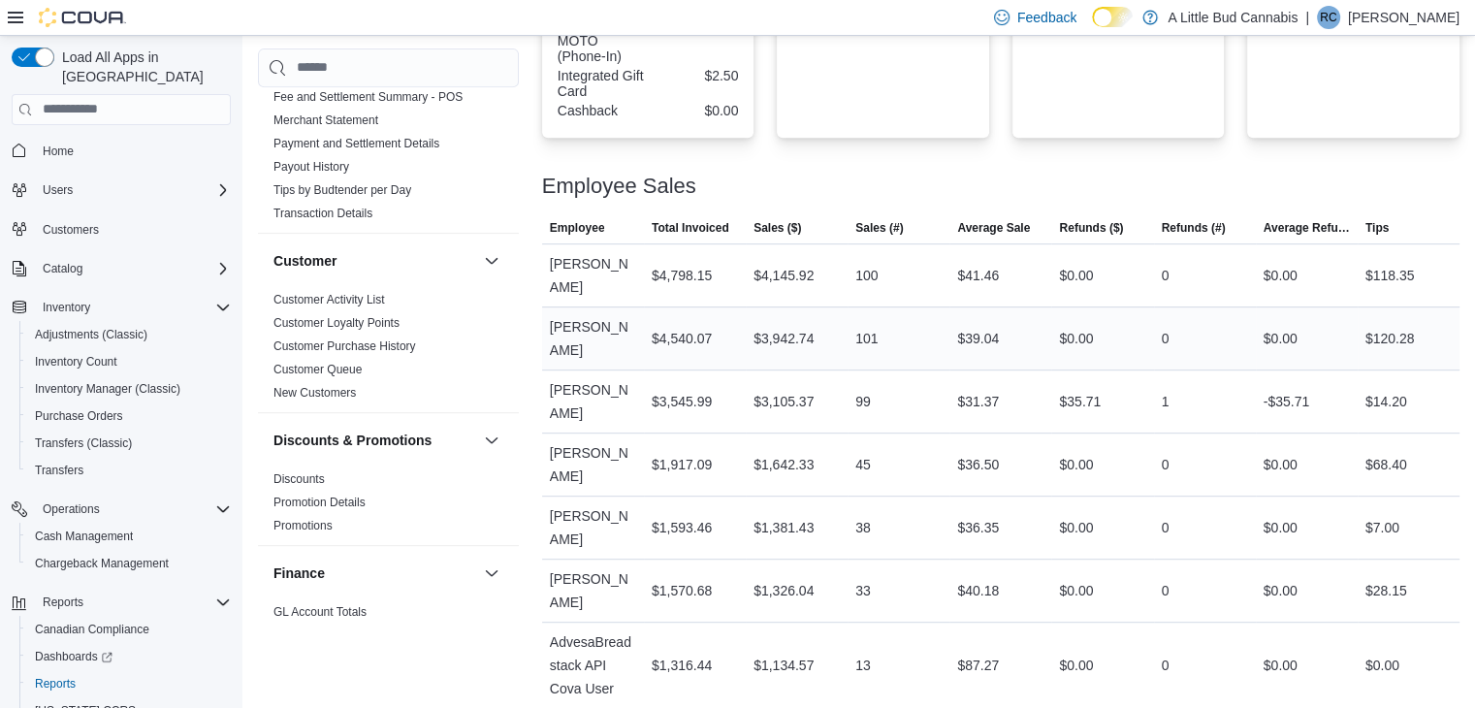
scroll to position [859, 0]
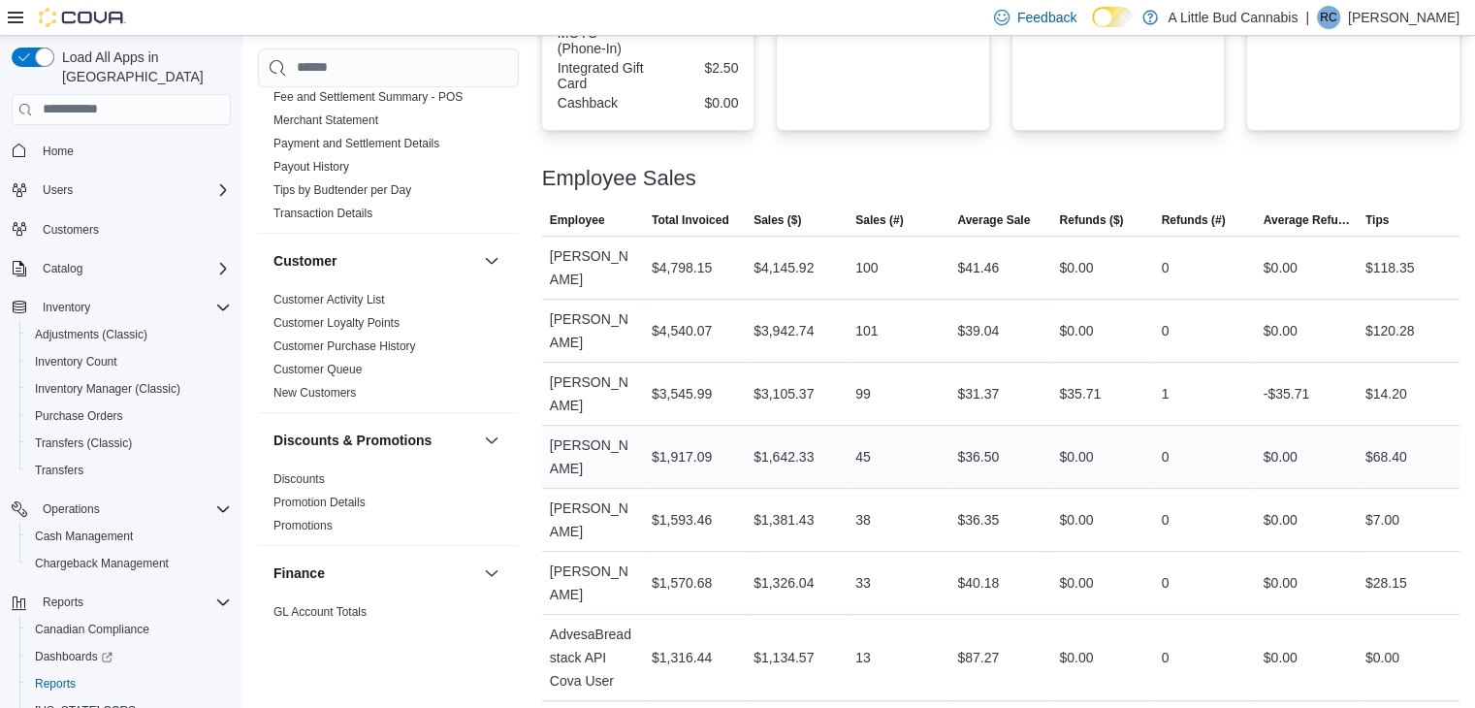
drag, startPoint x: 983, startPoint y: 470, endPoint x: 982, endPoint y: 389, distance: 81.5
click at [982, 396] on tbody "Employee Amanda King Total Invoiced $4,798.15 Sales ($) $4,145.92 Sales (#) 100…" at bounding box center [1001, 500] width 918 height 528
click at [726, 362] on td "Total Invoiced $3,545.99" at bounding box center [695, 393] width 102 height 63
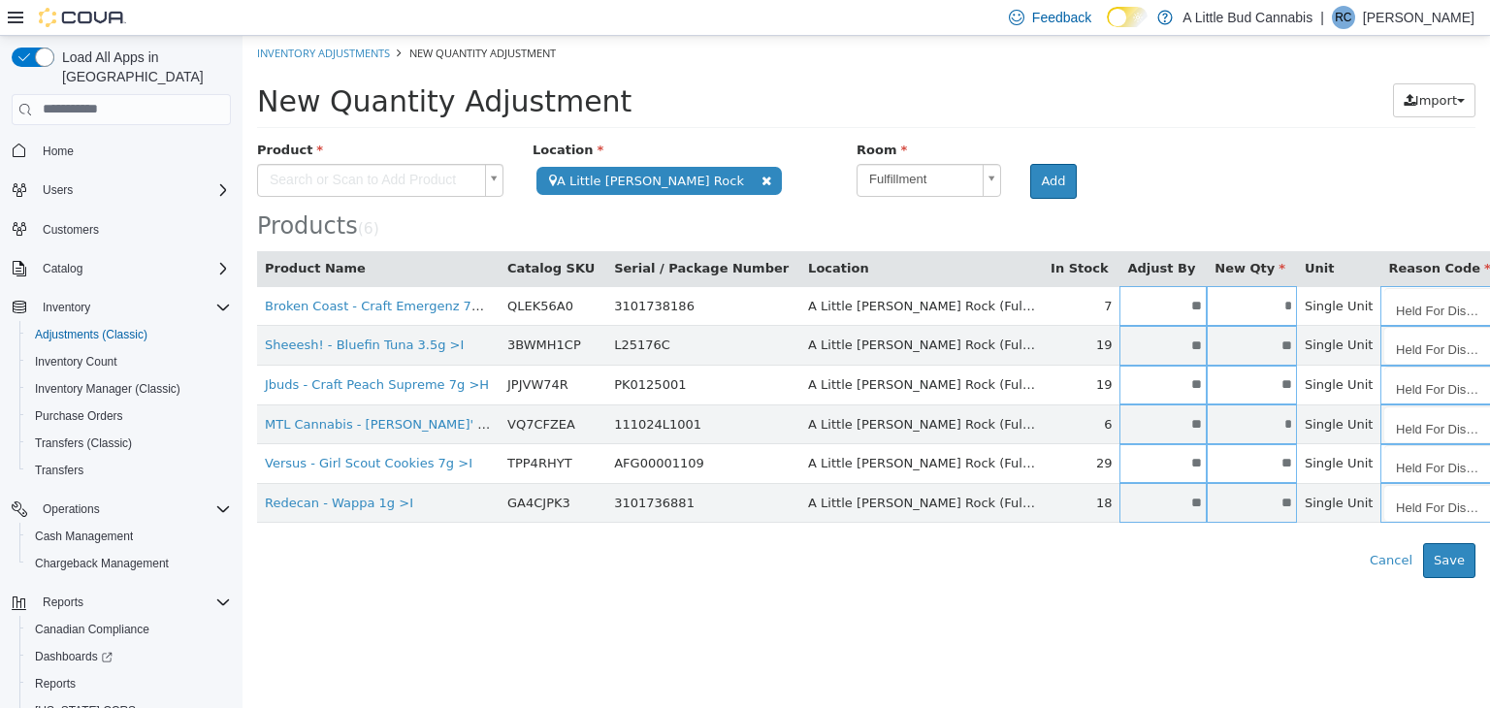
scroll to position [55, 0]
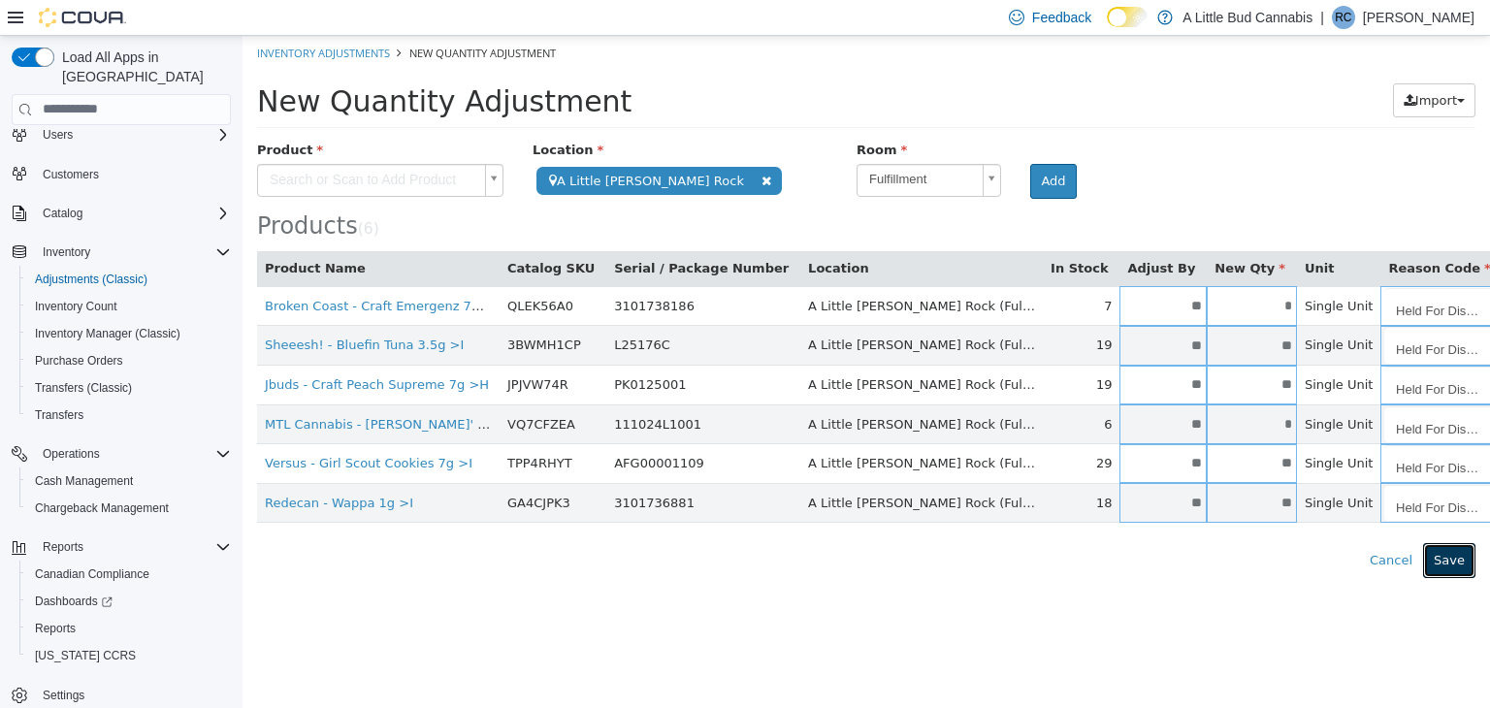
drag, startPoint x: 1460, startPoint y: 559, endPoint x: 1460, endPoint y: 569, distance: 10.7
click at [1460, 565] on button "Save" at bounding box center [1449, 559] width 52 height 35
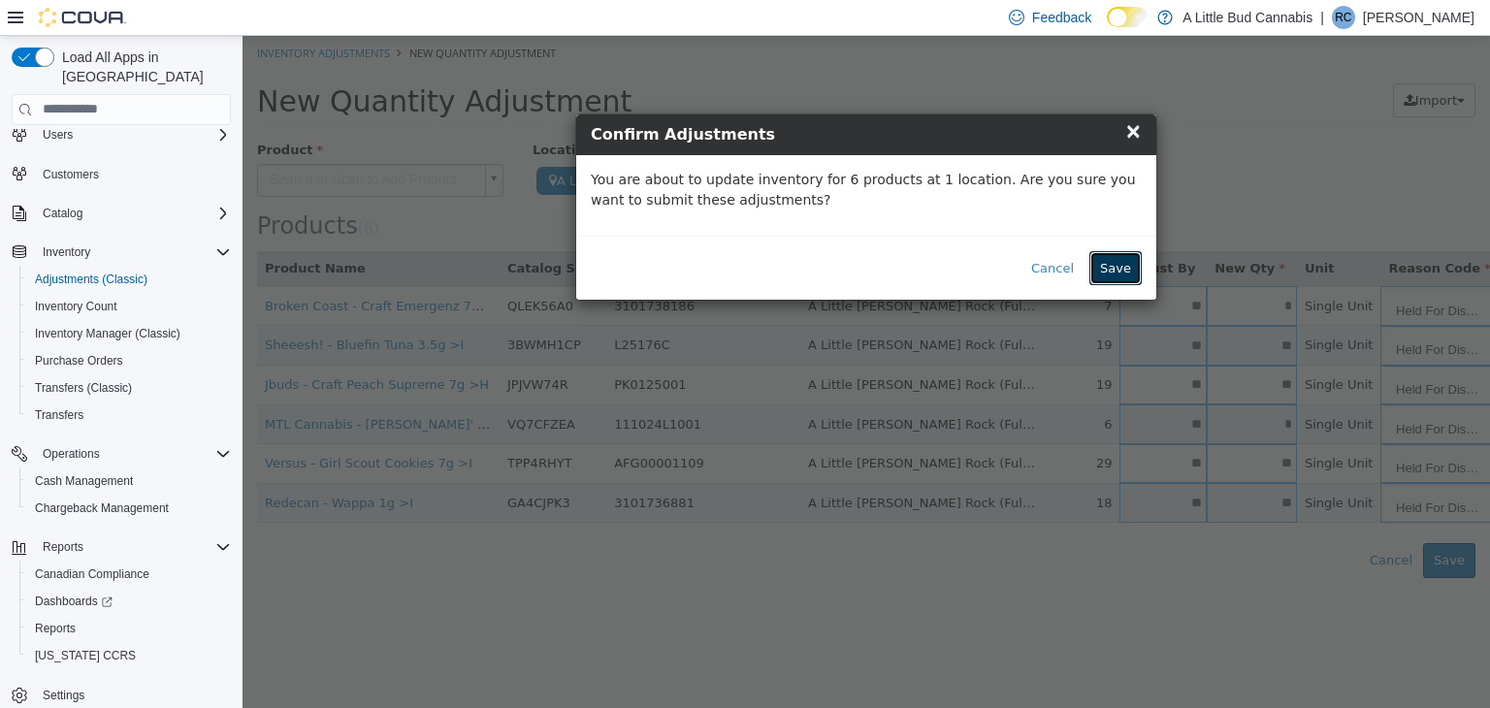
click at [1136, 267] on button "Save" at bounding box center [1115, 267] width 52 height 35
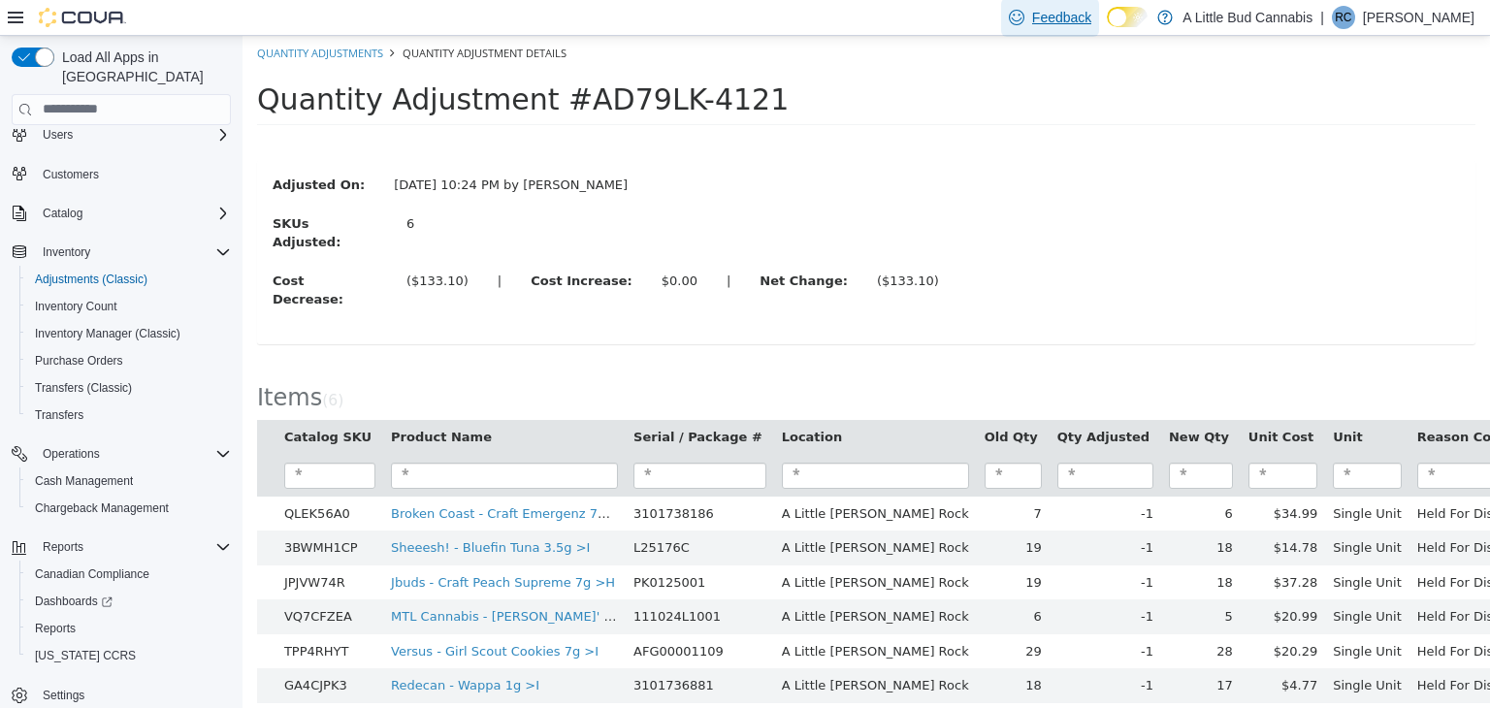
click at [1027, 4] on span "Feedback" at bounding box center [1050, 17] width 82 height 39
click at [63, 621] on span "Reports" at bounding box center [55, 629] width 41 height 16
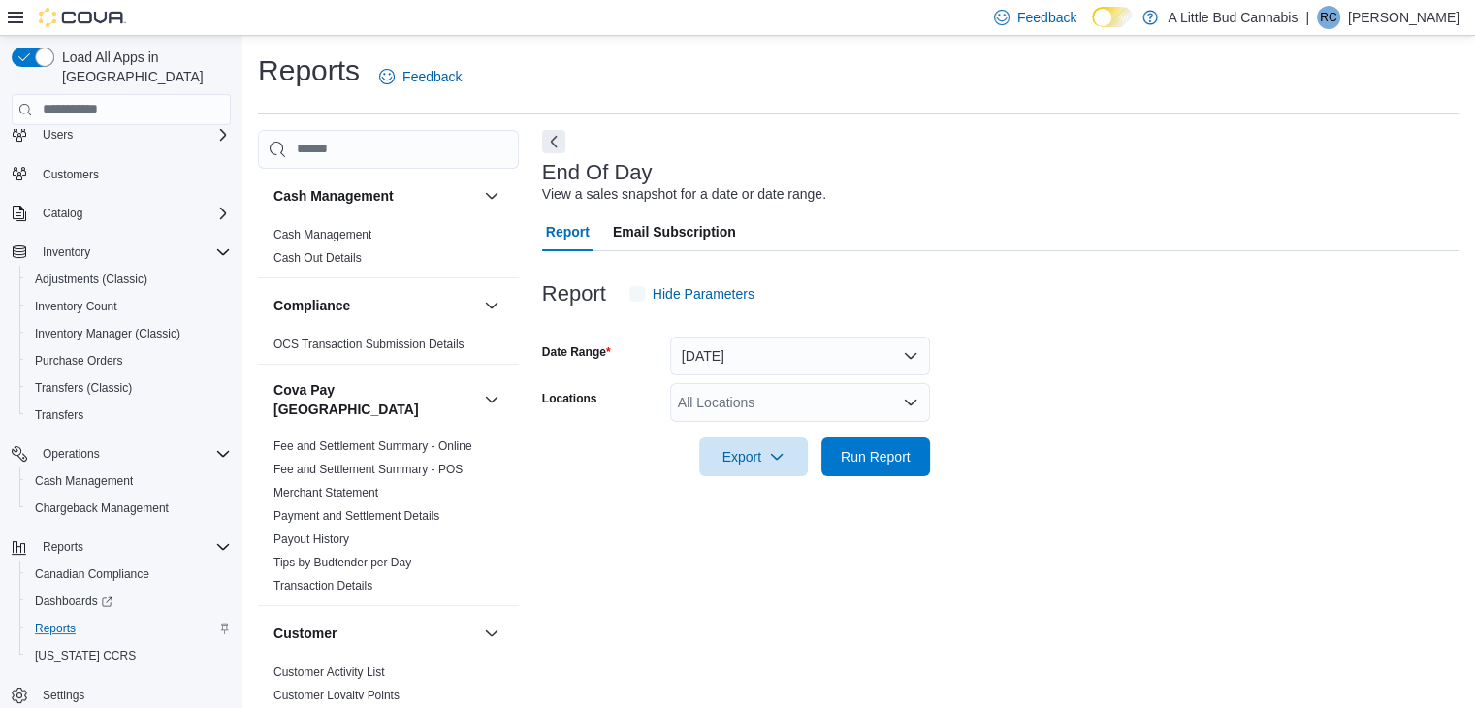
scroll to position [7, 0]
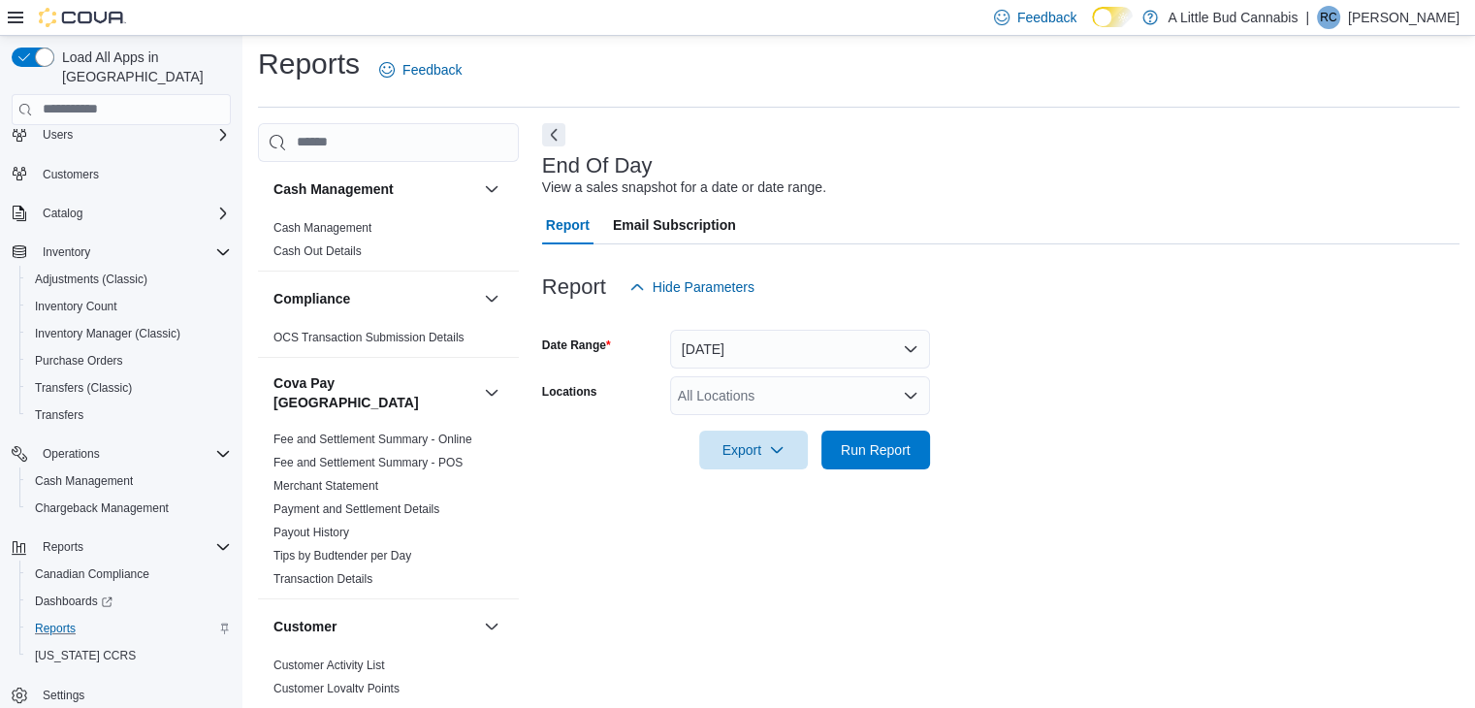
click at [873, 396] on div "All Locations" at bounding box center [800, 395] width 260 height 39
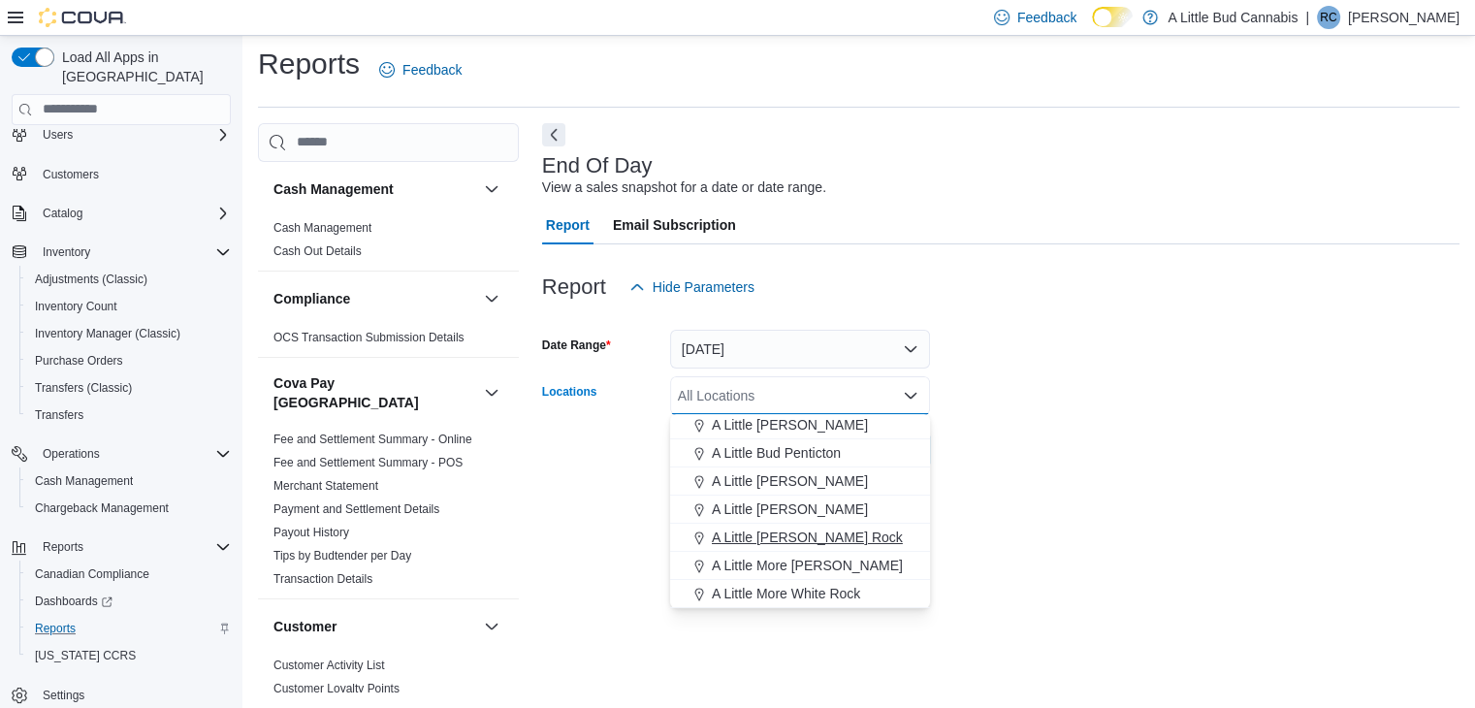
click at [832, 532] on span "A Little [PERSON_NAME] Rock" at bounding box center [807, 537] width 191 height 19
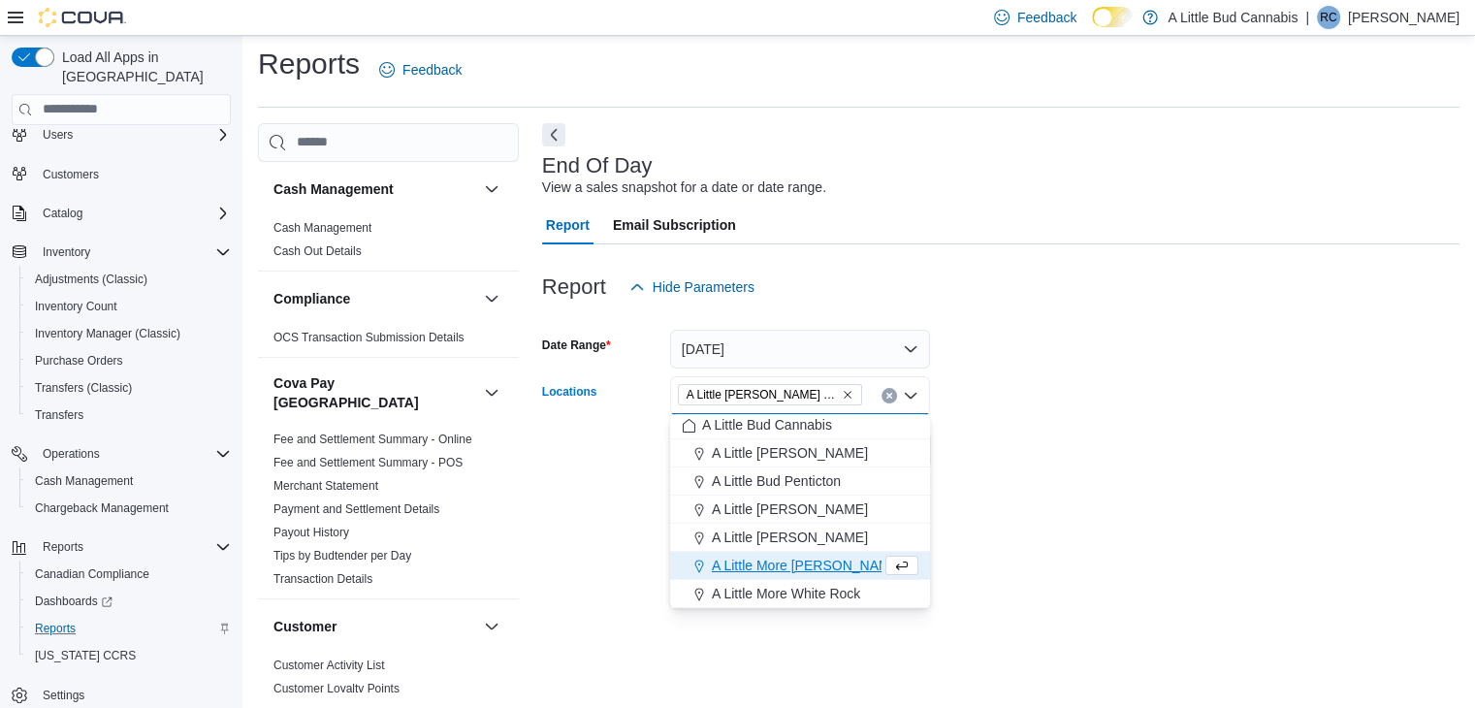
scroll to position [3, 0]
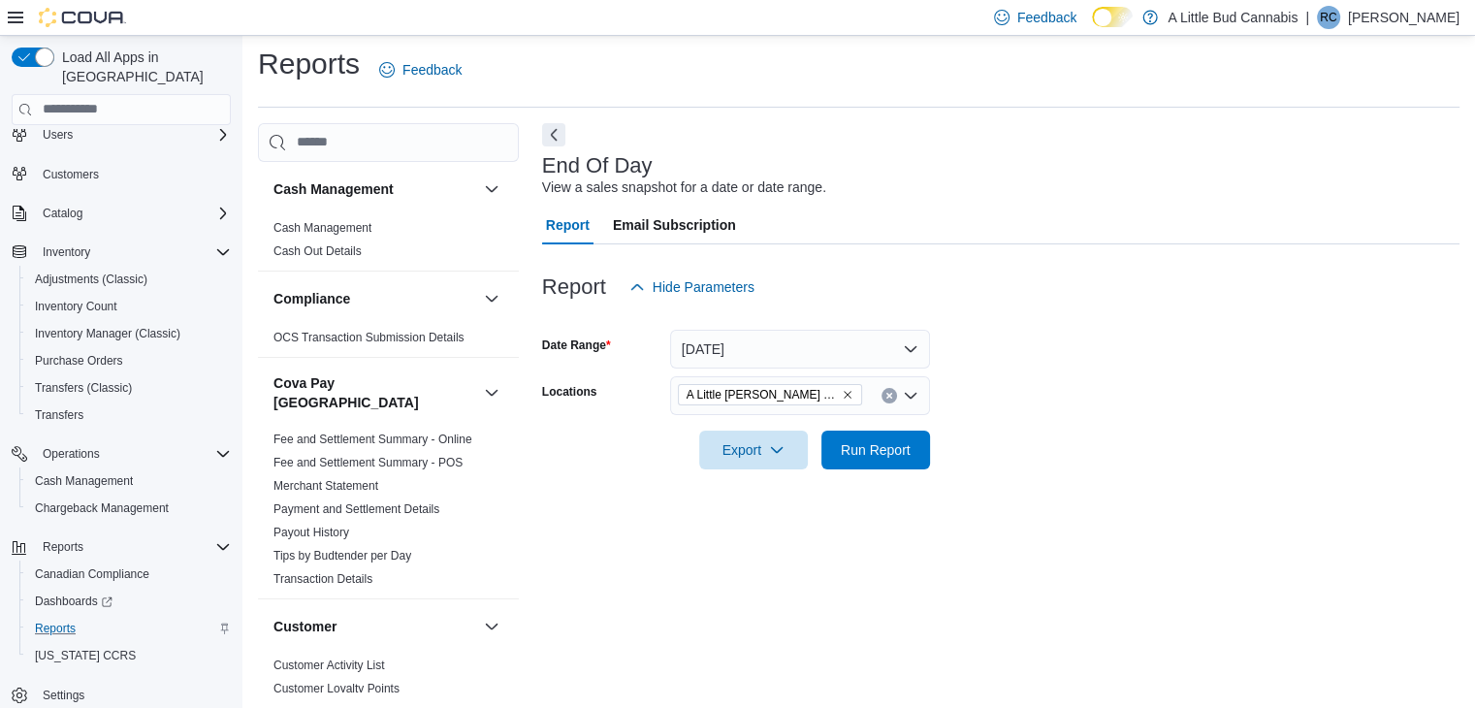
drag, startPoint x: 1071, startPoint y: 454, endPoint x: 1046, endPoint y: 450, distance: 25.5
click at [1068, 451] on form "Date Range Today Locations A Little Bud White Rock Export Run Report" at bounding box center [1001, 388] width 918 height 163
click at [892, 452] on span "Run Report" at bounding box center [876, 448] width 70 height 19
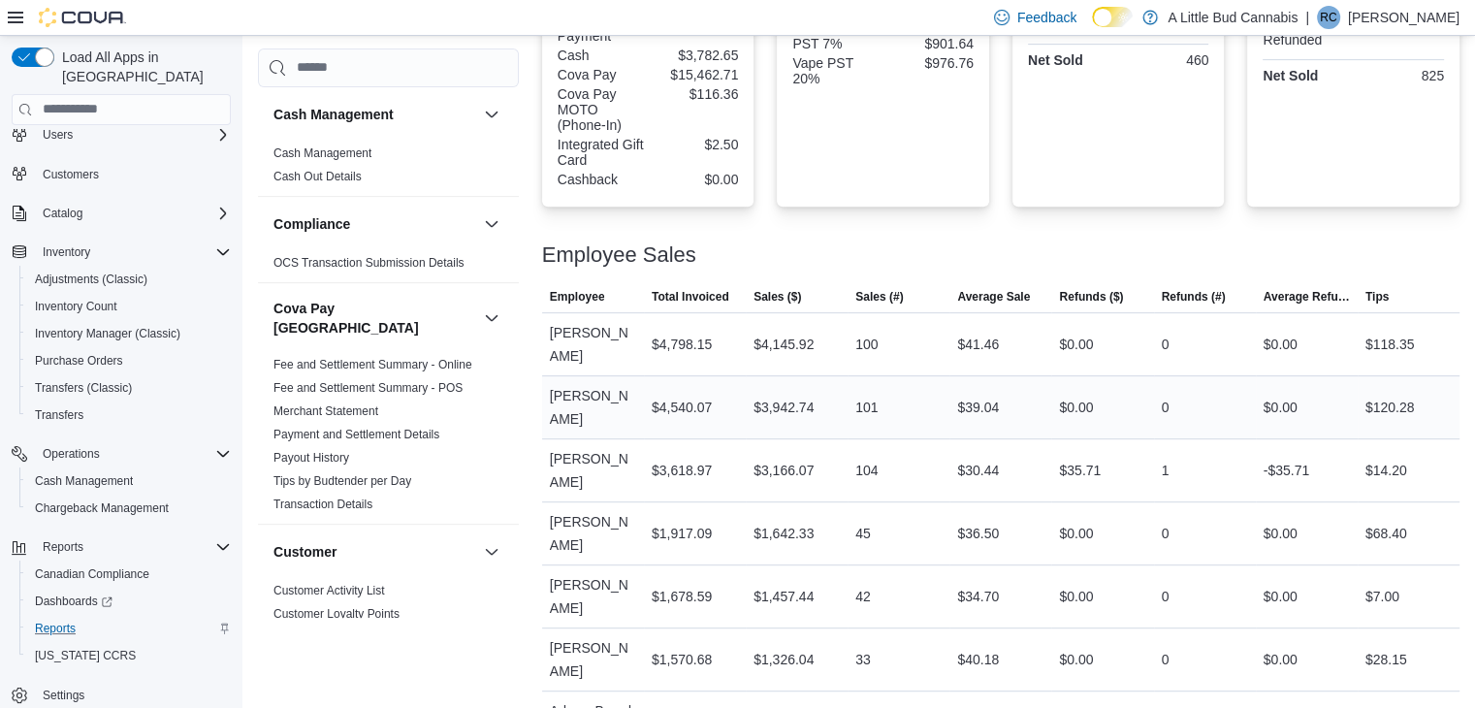
scroll to position [859, 0]
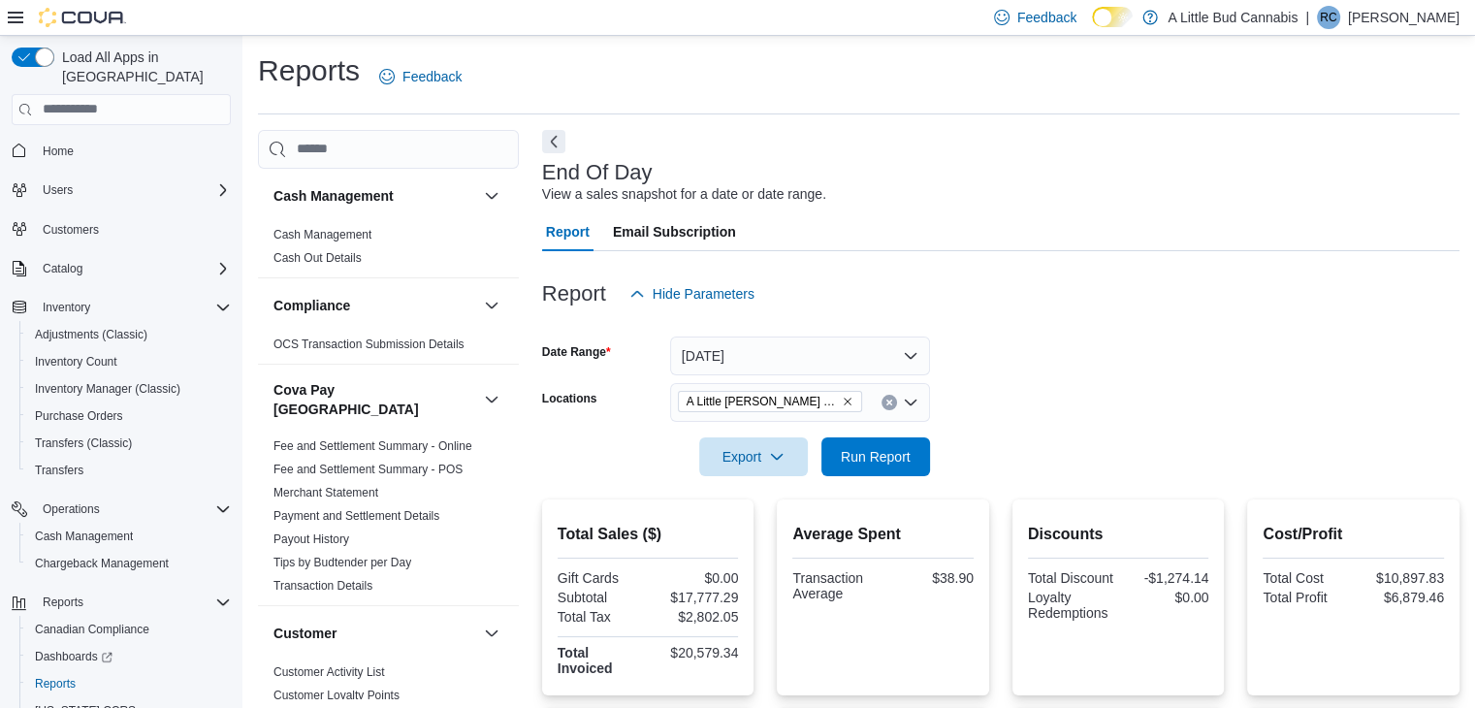
scroll to position [7, 0]
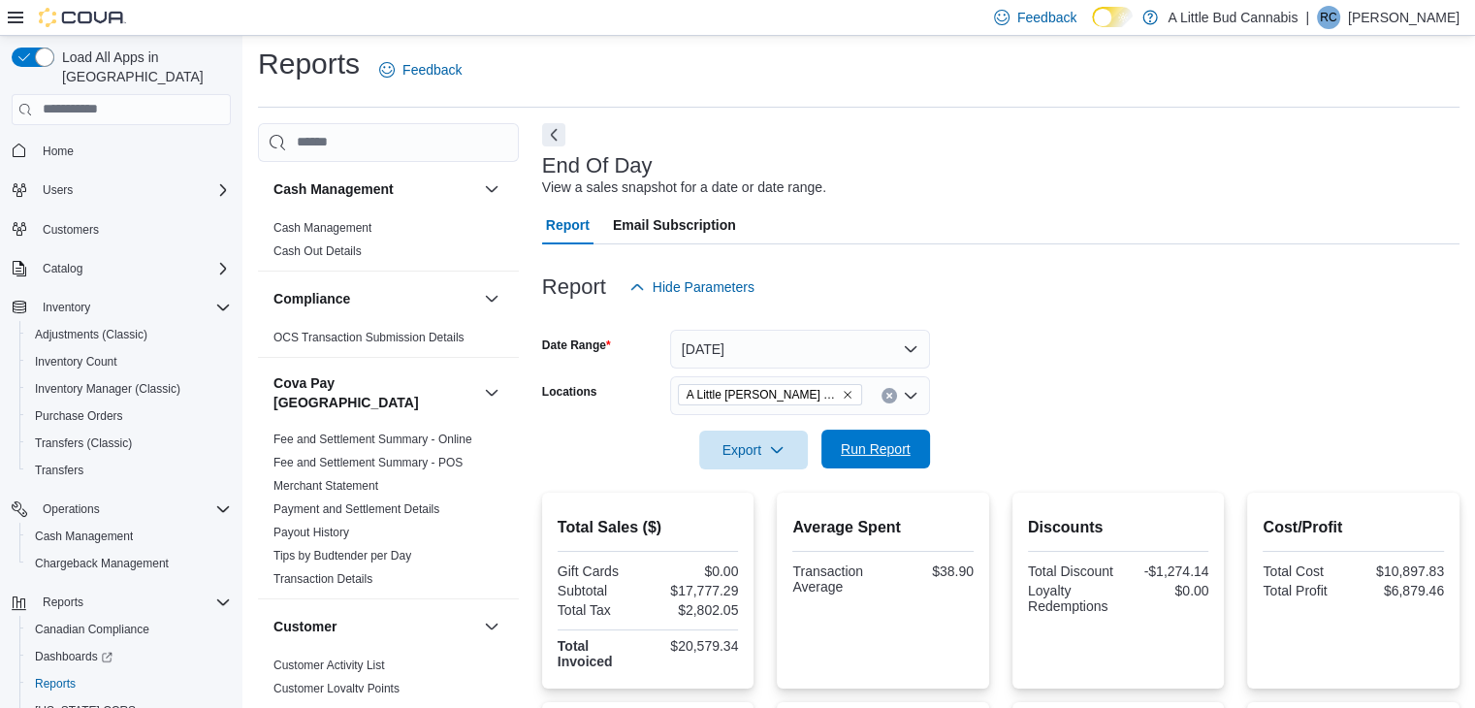
drag, startPoint x: 873, startPoint y: 449, endPoint x: 901, endPoint y: 436, distance: 31.2
click at [873, 450] on span "Run Report" at bounding box center [876, 448] width 70 height 19
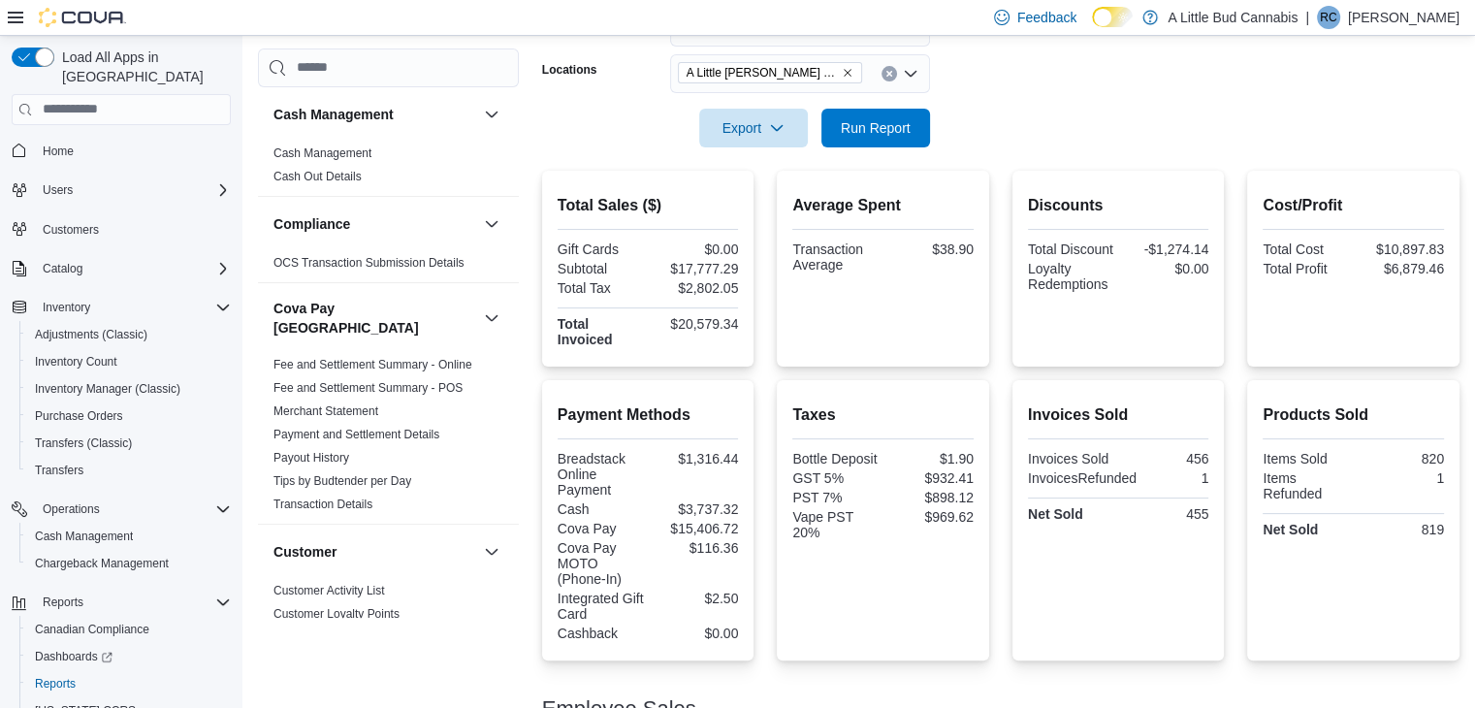
scroll to position [298, 0]
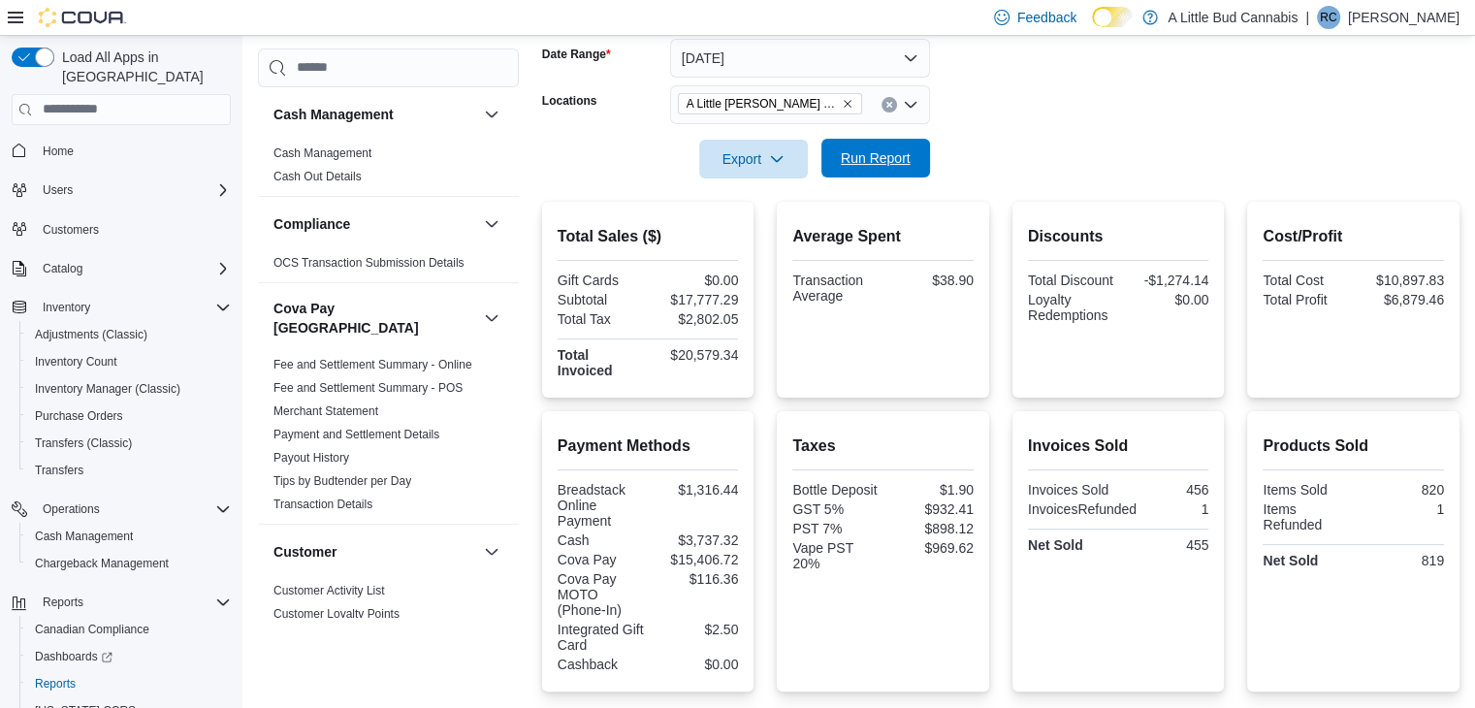
click at [881, 157] on span "Run Report" at bounding box center [876, 157] width 70 height 19
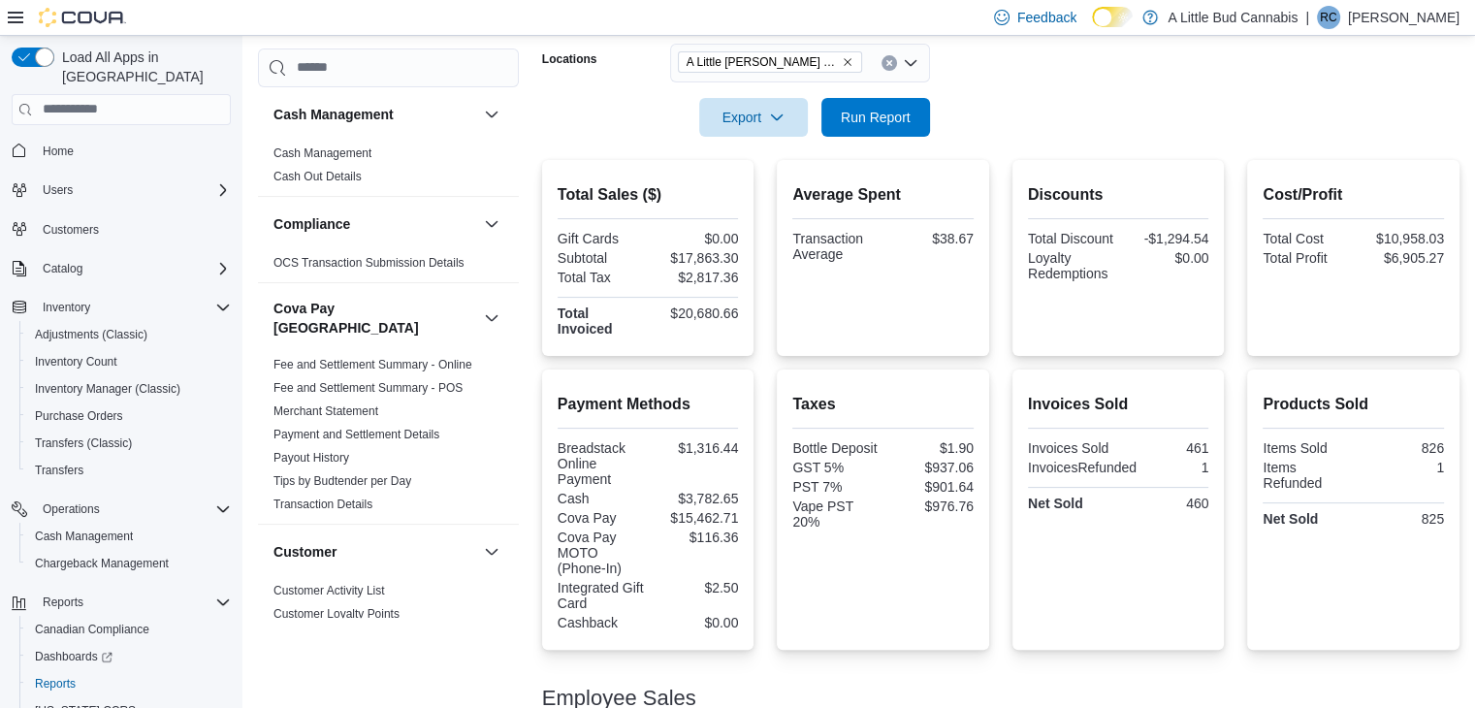
scroll to position [241, 0]
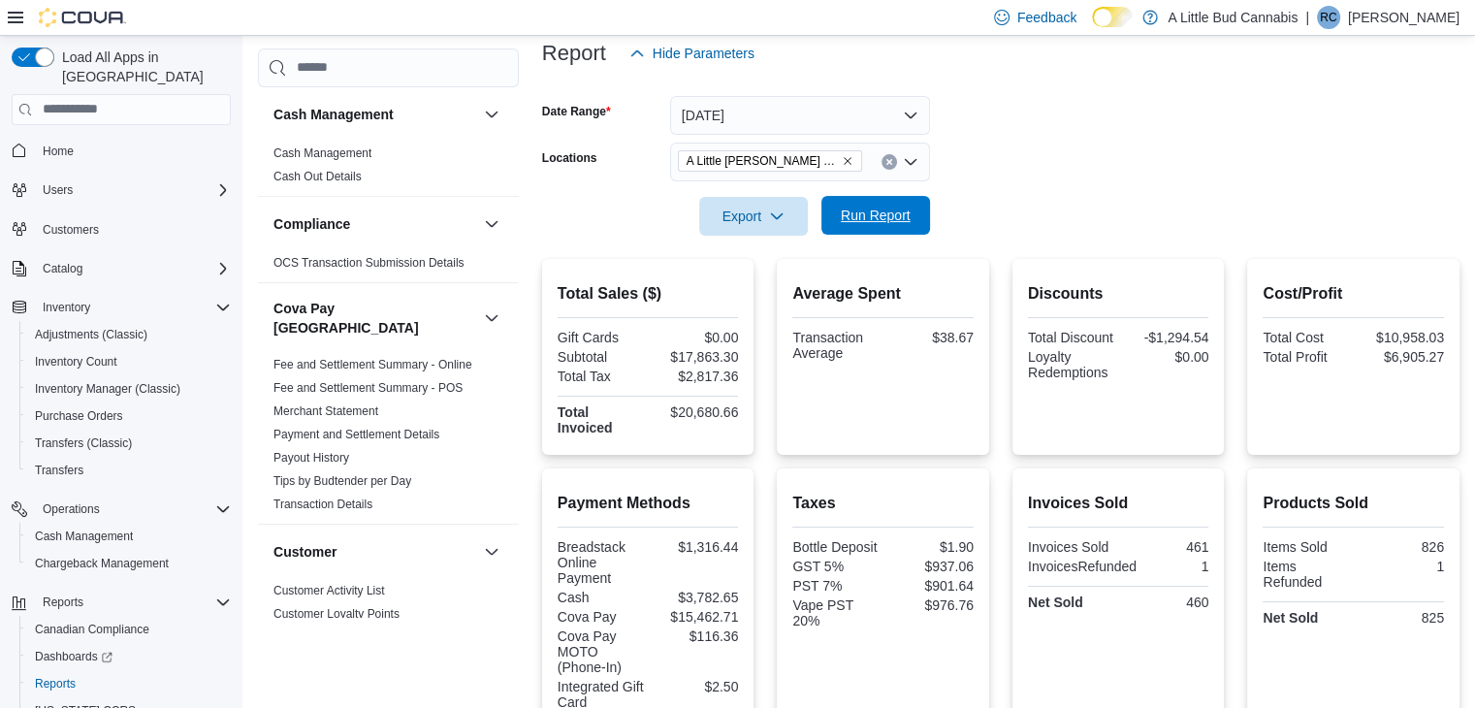
click at [864, 207] on span "Run Report" at bounding box center [876, 215] width 70 height 19
click at [803, 111] on button "[DATE]" at bounding box center [800, 115] width 260 height 39
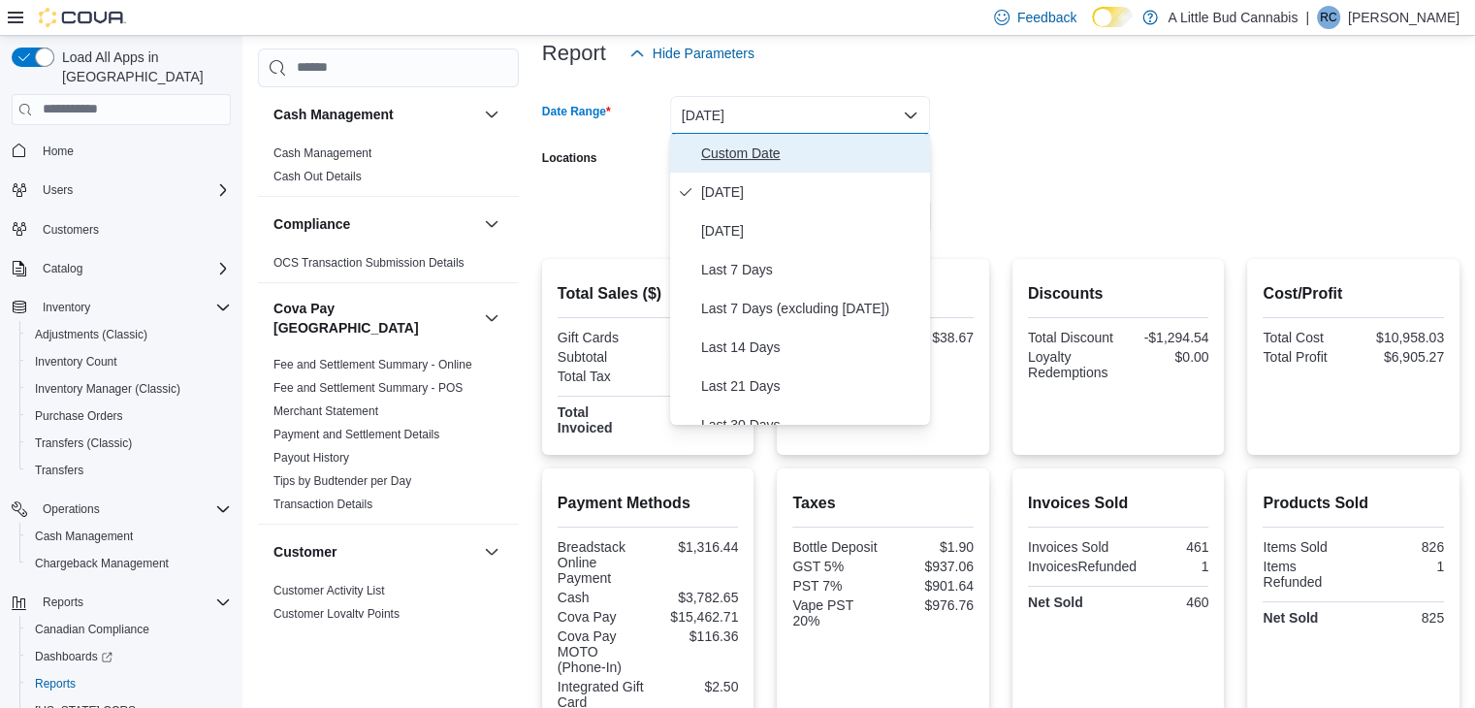
click at [752, 167] on button "Custom Date" at bounding box center [800, 153] width 260 height 39
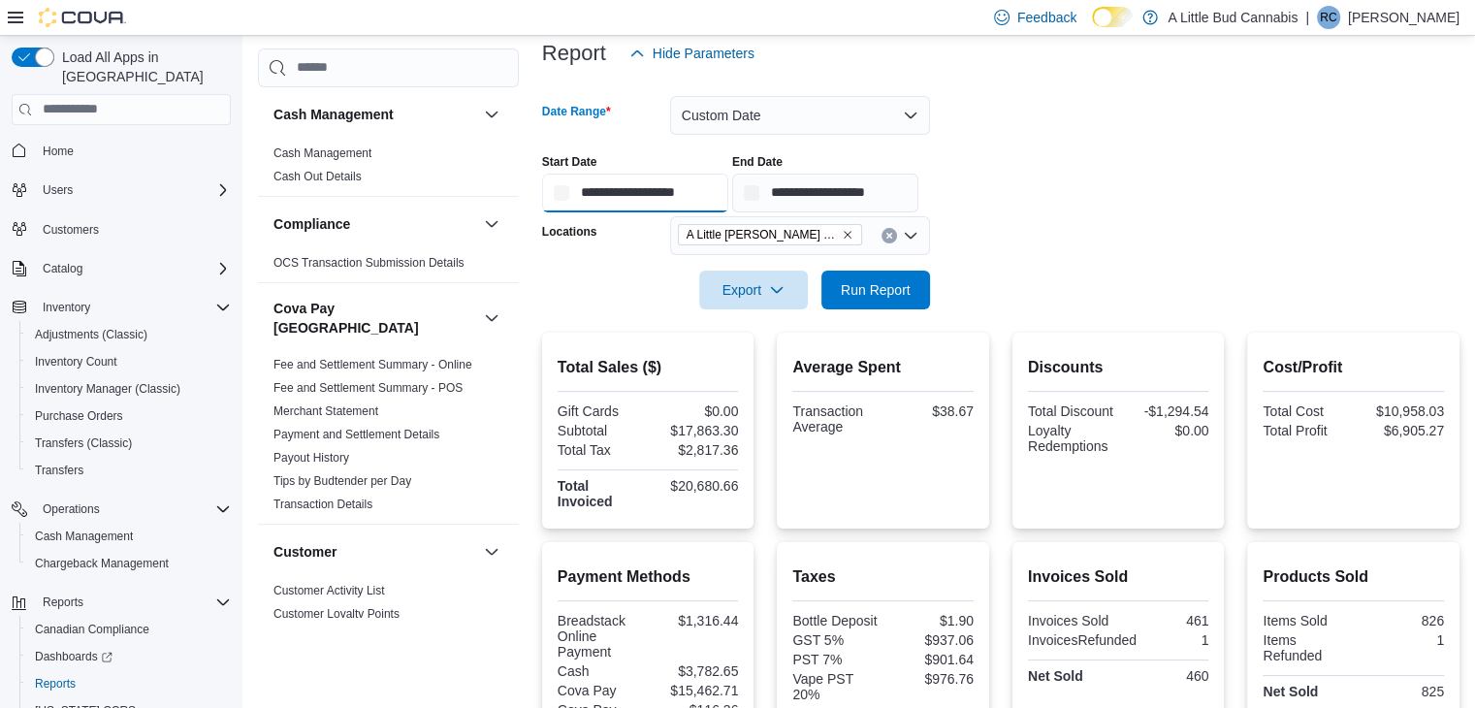
click at [646, 194] on input "**********" at bounding box center [635, 193] width 186 height 39
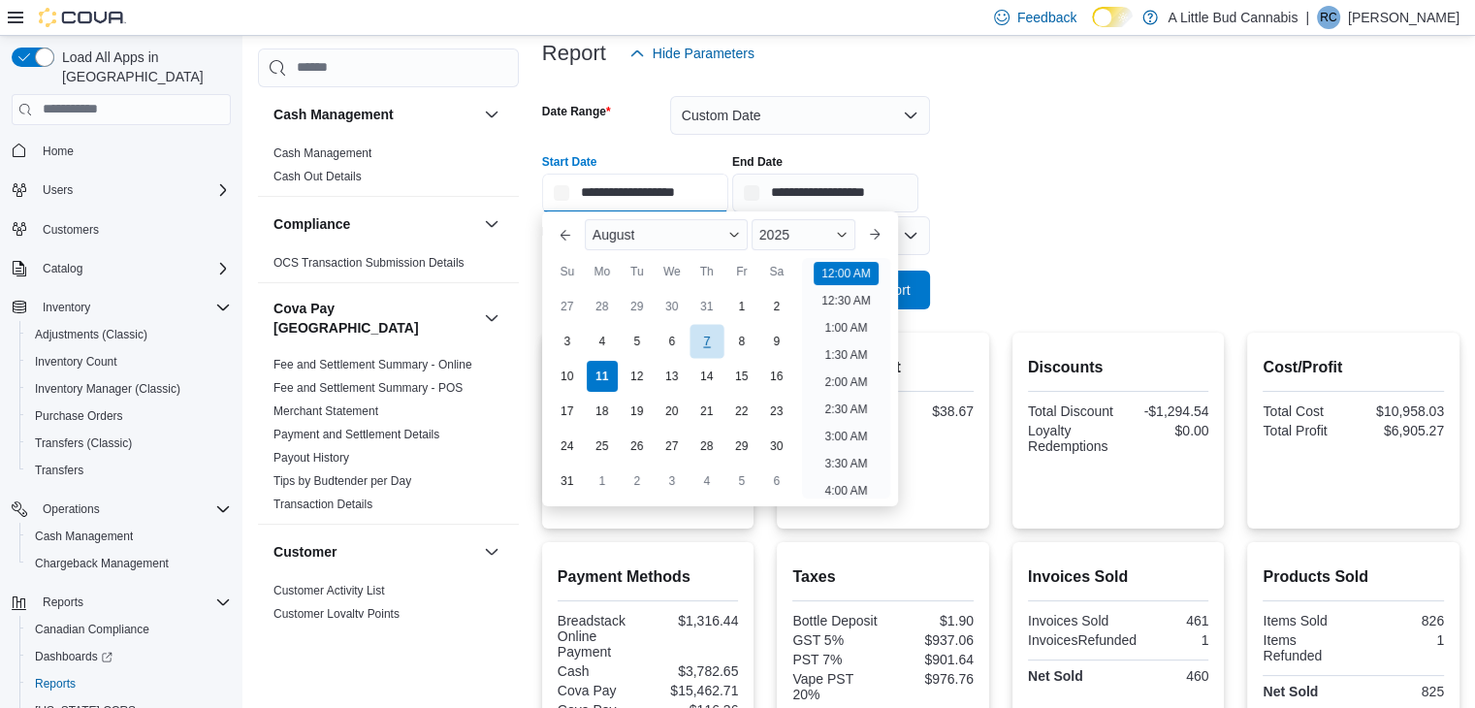
scroll to position [60, 0]
click at [746, 339] on div "8" at bounding box center [742, 342] width 34 height 34
type input "**********"
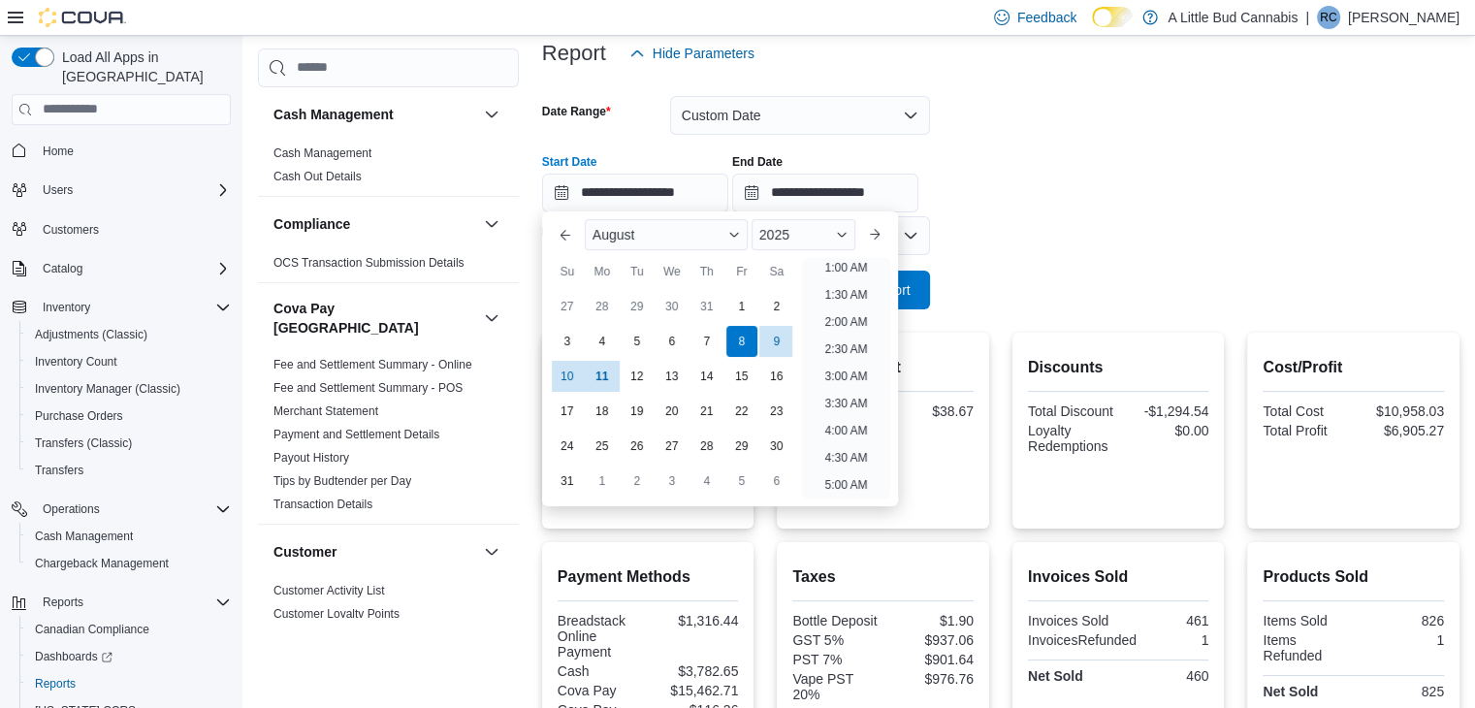
scroll to position [4, 0]
click at [996, 224] on form "**********" at bounding box center [1001, 191] width 918 height 237
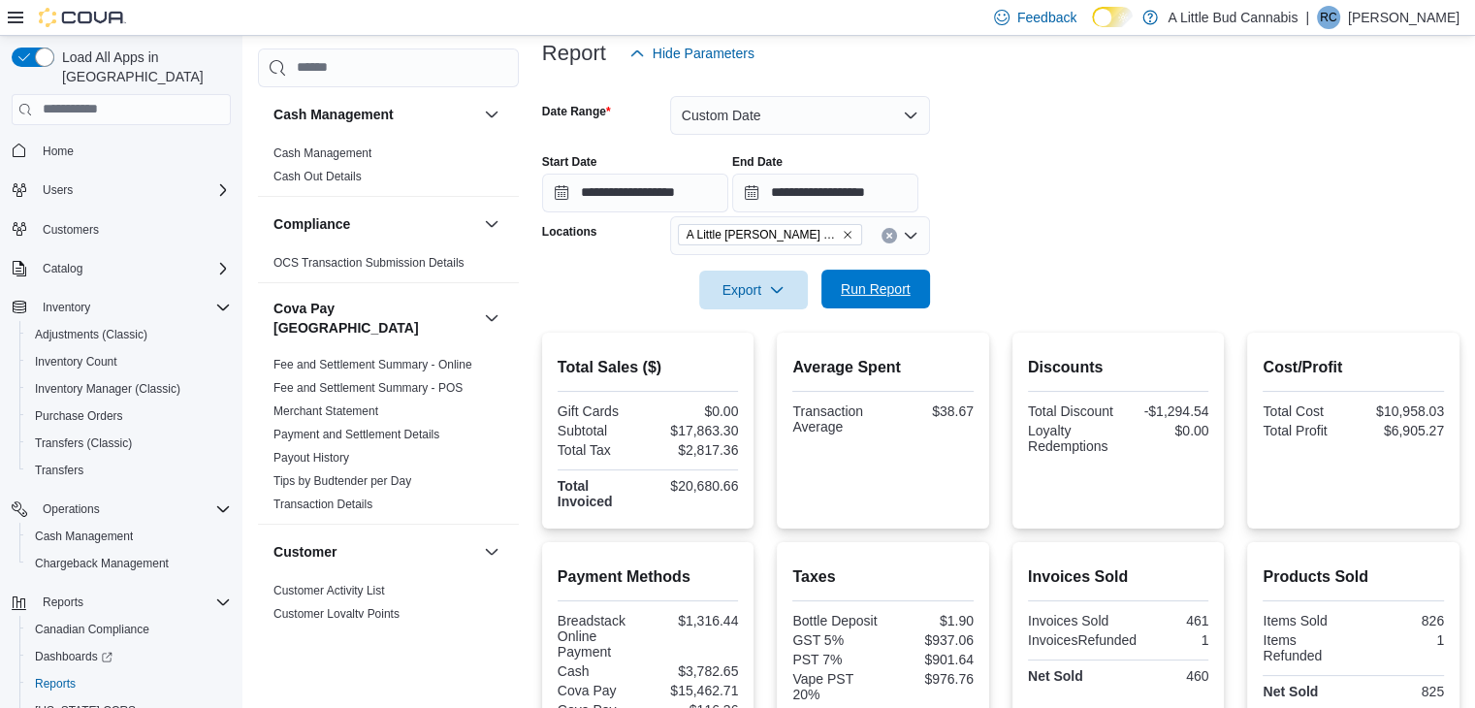
click at [901, 288] on span "Run Report" at bounding box center [876, 288] width 70 height 19
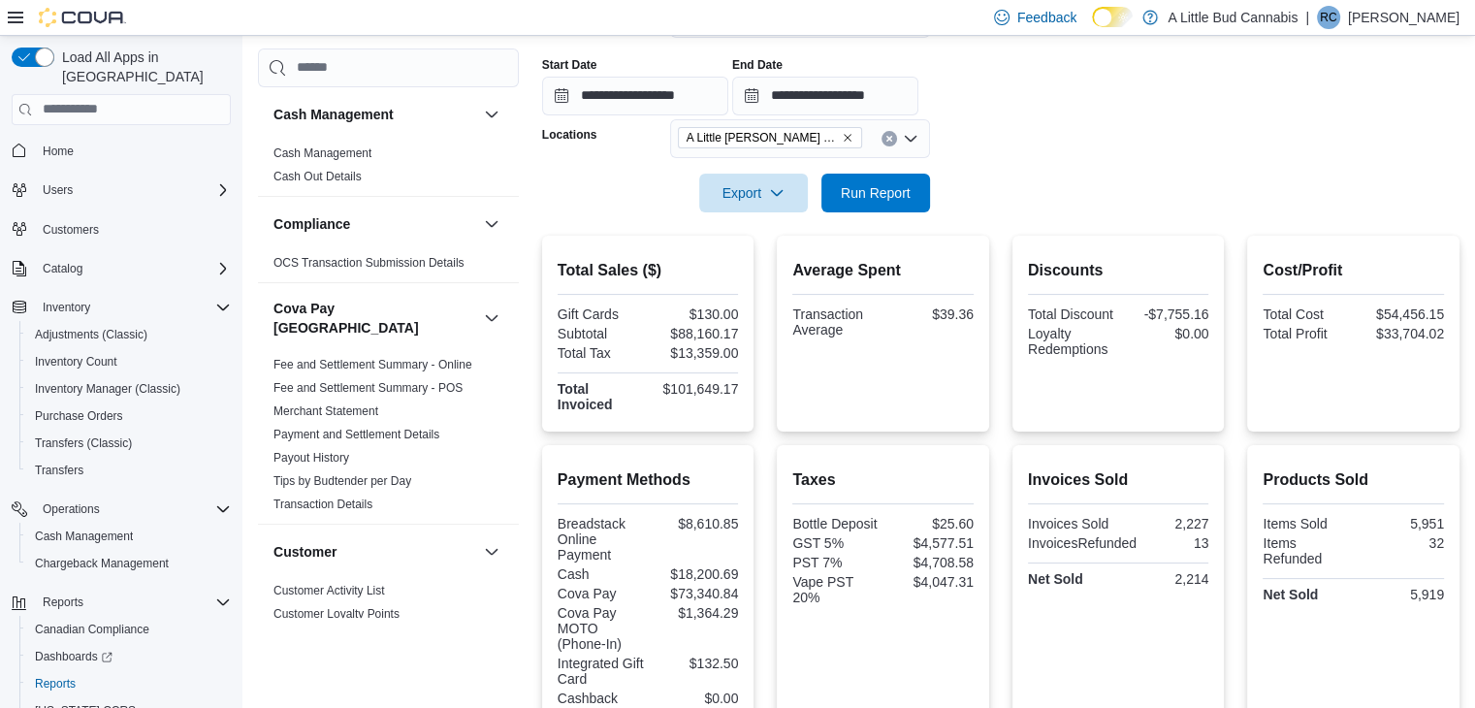
scroll to position [144, 0]
